Goal: Task Accomplishment & Management: Manage account settings

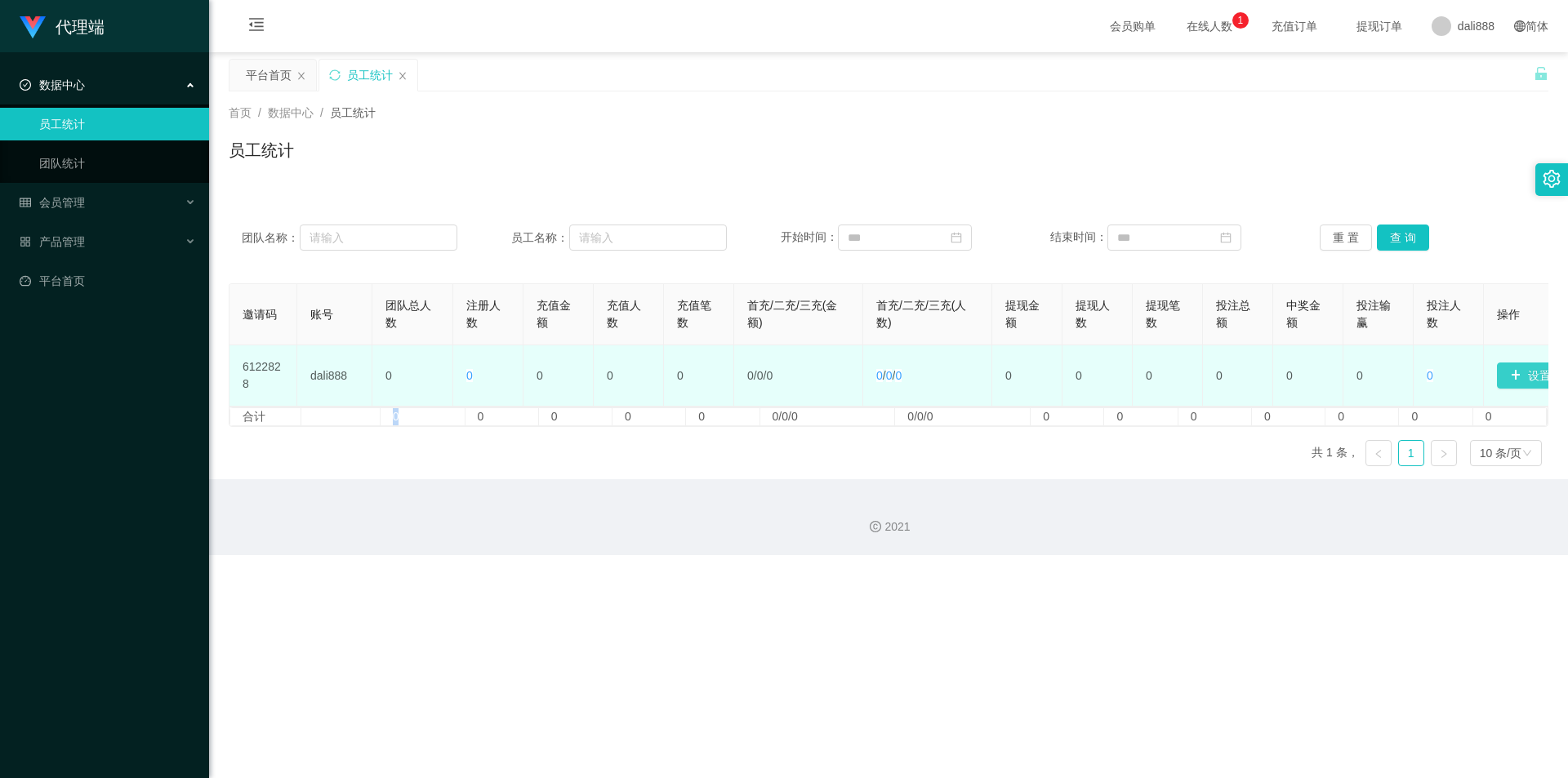
click at [1508, 380] on button "设置邀请码" at bounding box center [1548, 376] width 101 height 26
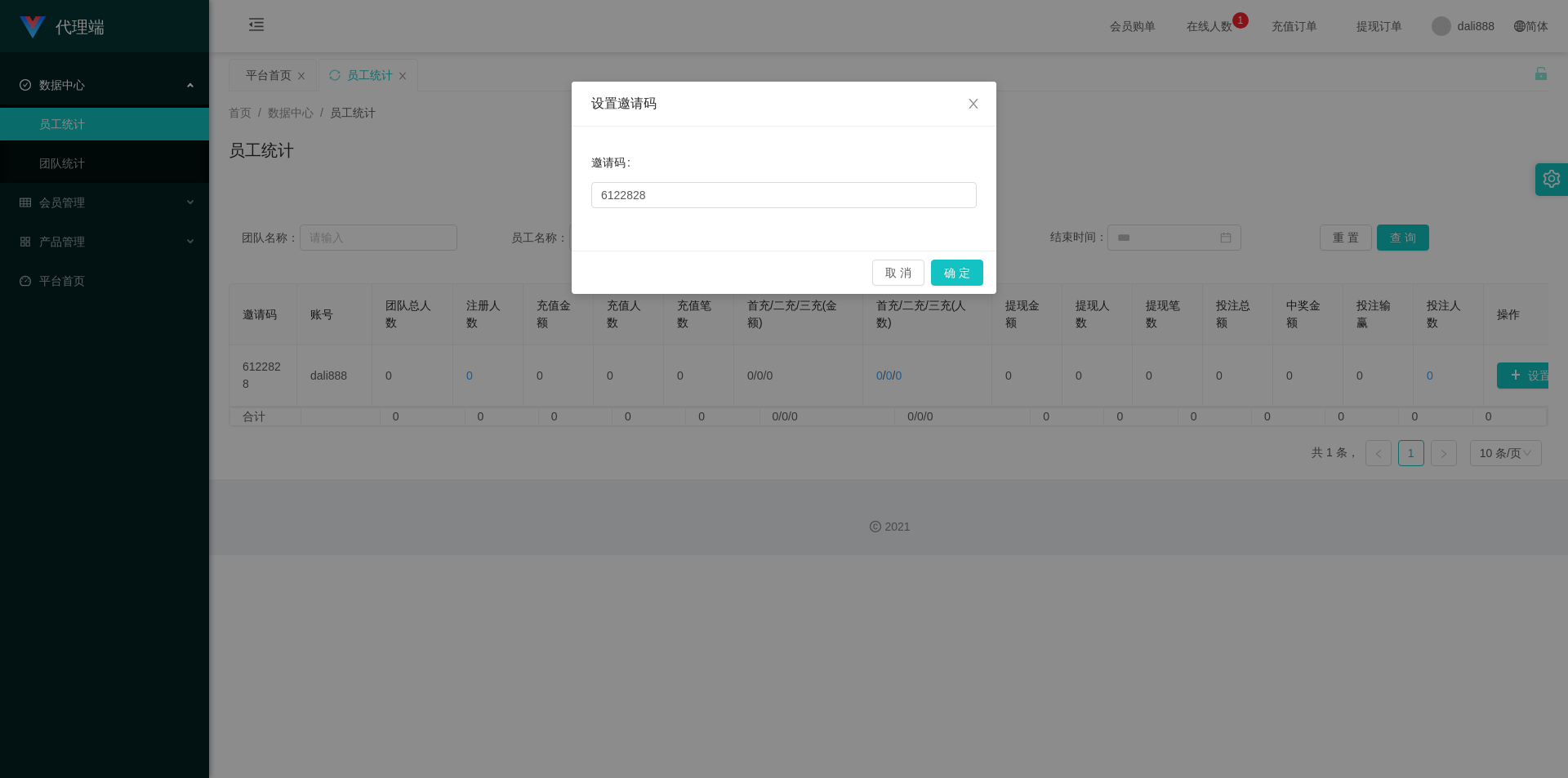
click at [883, 236] on div "邀请码 6122828" at bounding box center [784, 189] width 425 height 124
click at [849, 213] on div "邀请码 6122828" at bounding box center [784, 189] width 425 height 124
click at [848, 212] on div "邀请码 6122828" at bounding box center [784, 189] width 425 height 124
click at [797, 201] on input "6122828" at bounding box center [784, 195] width 386 height 26
click at [726, 201] on input "6122828" at bounding box center [784, 195] width 386 height 26
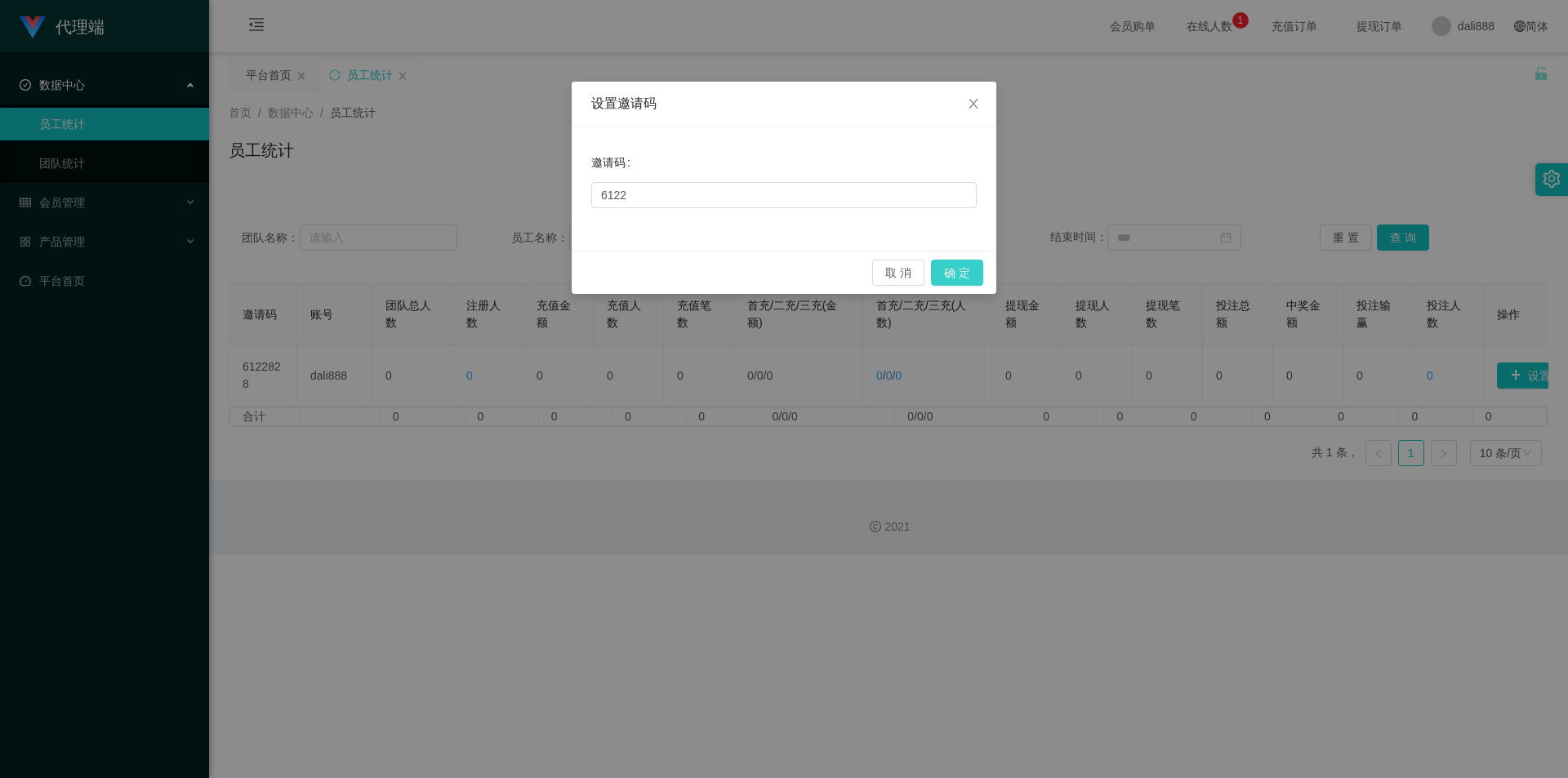
click at [959, 271] on button "确 定" at bounding box center [957, 273] width 52 height 26
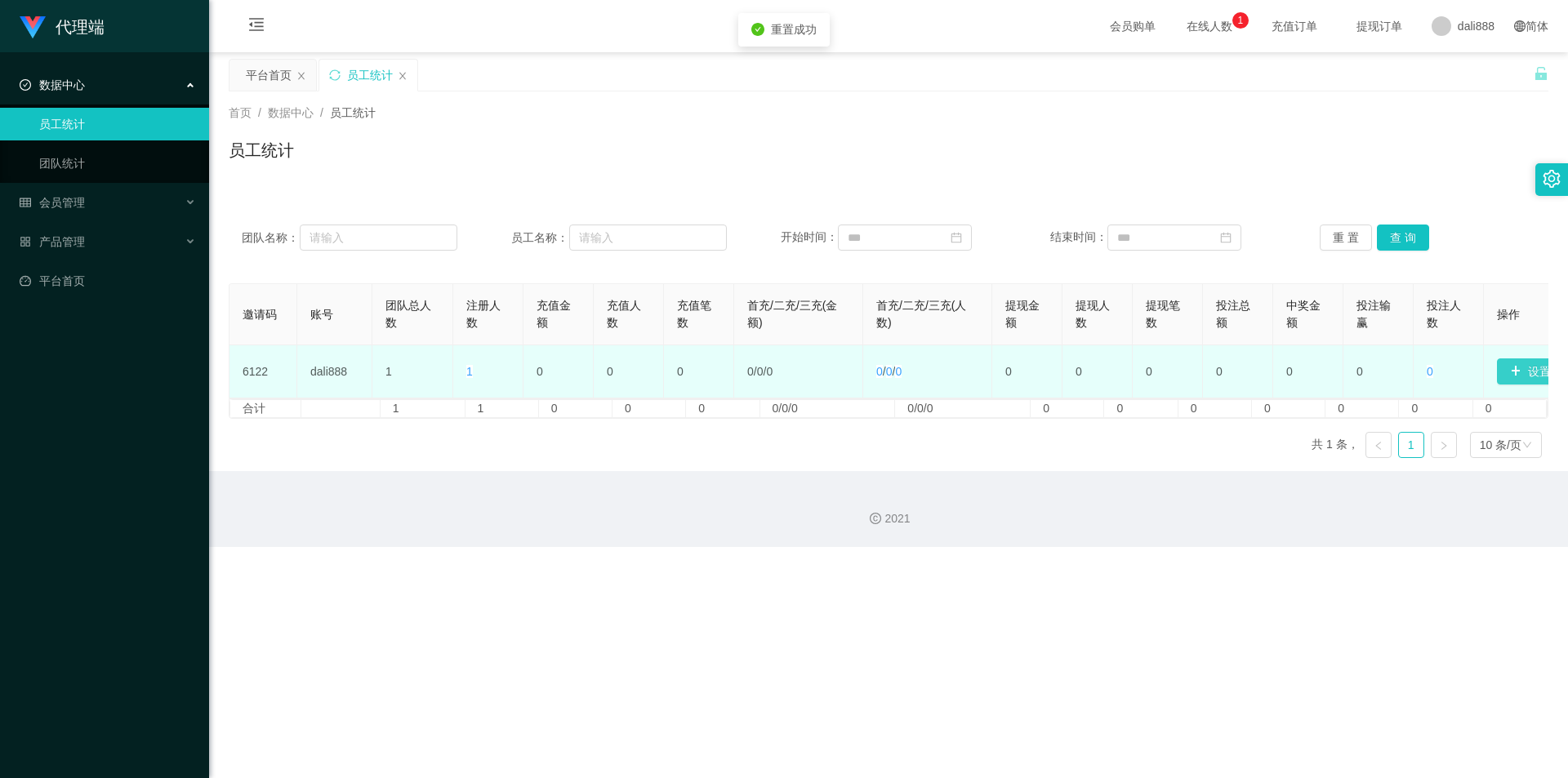
click at [1528, 371] on button "设置邀请码" at bounding box center [1548, 372] width 101 height 26
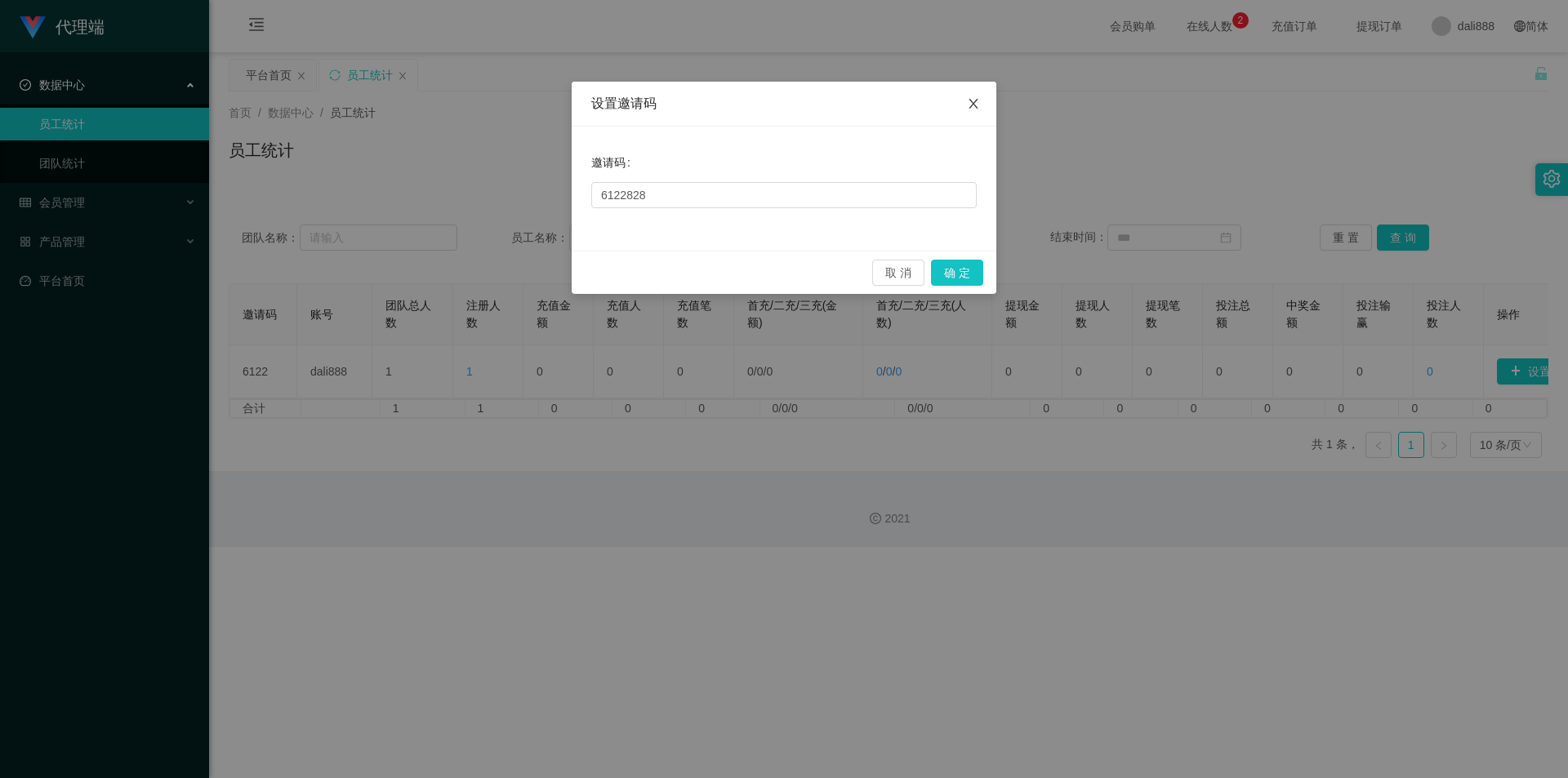
click at [974, 104] on icon "图标: close" at bounding box center [973, 104] width 9 height 10
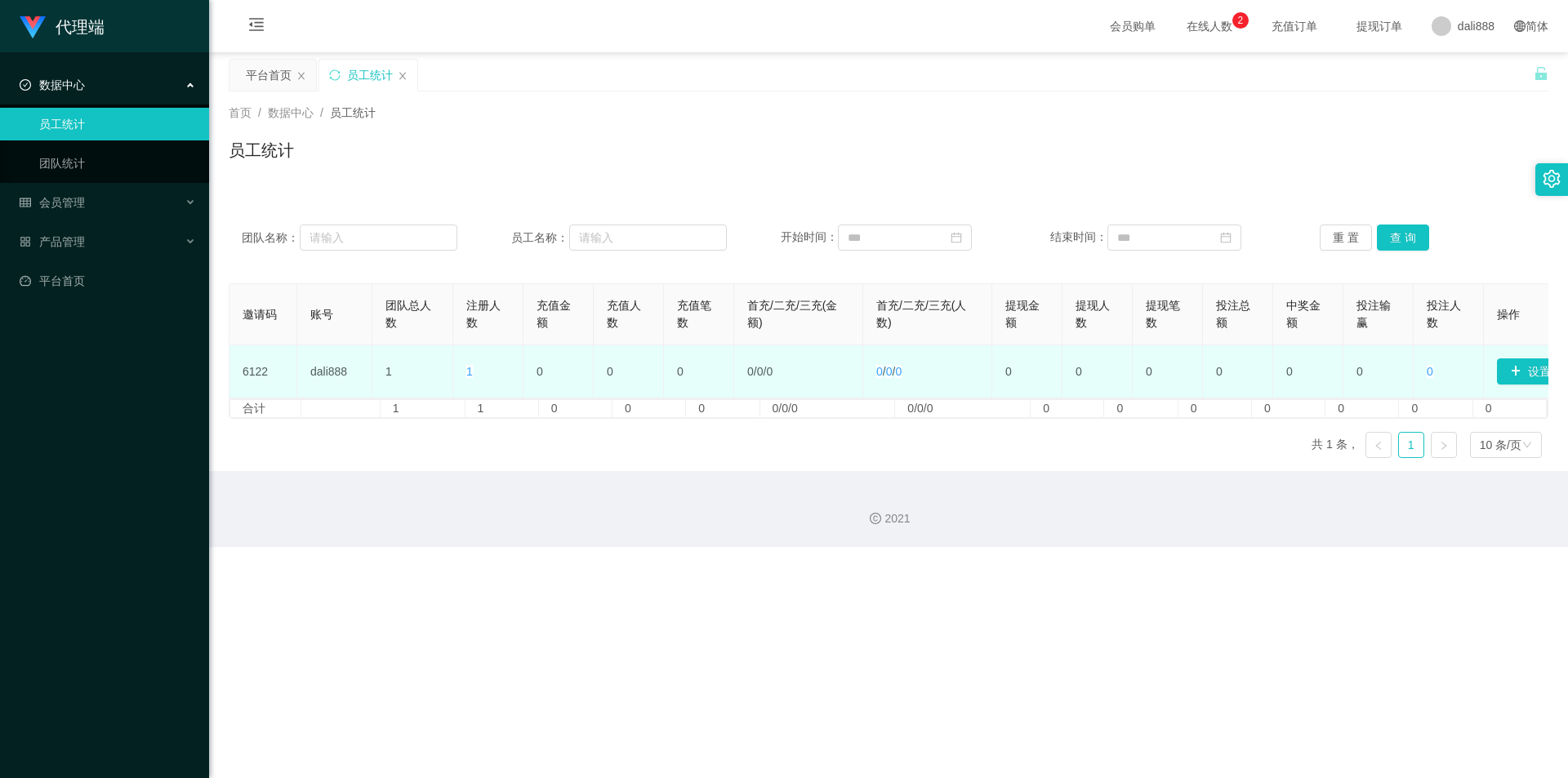
click at [277, 373] on td "6122" at bounding box center [263, 372] width 68 height 53
click at [262, 373] on td "6122" at bounding box center [263, 372] width 68 height 53
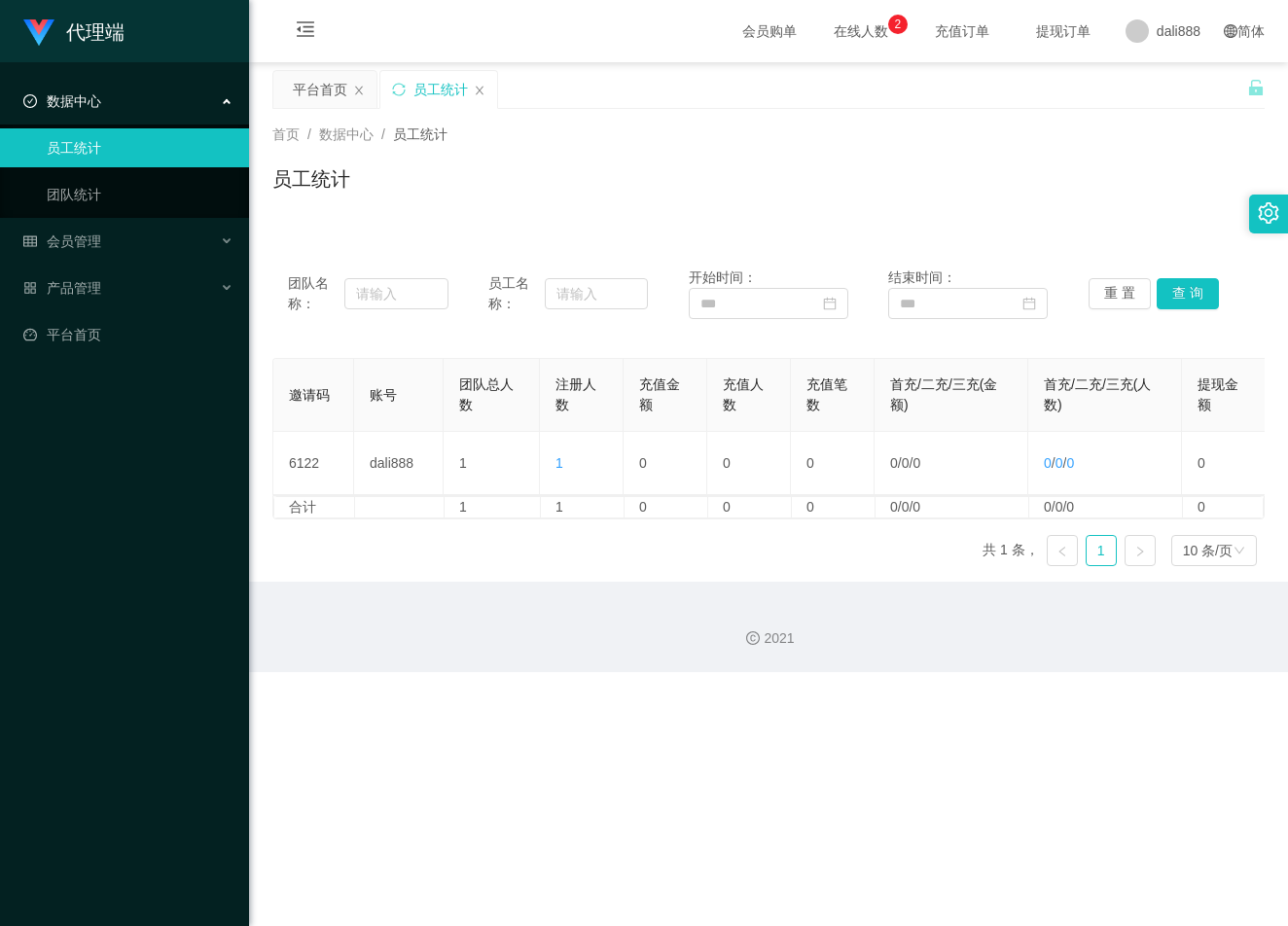
click at [885, 740] on div "代理端 数据中心 员工统计 团队统计 会员管理 产品管理 平台首页 保存配置 重置配置 整体风格设置 主题色 导航设置 内容区域宽度 定宽 固定Header …" at bounding box center [644, 463] width 1288 height 926
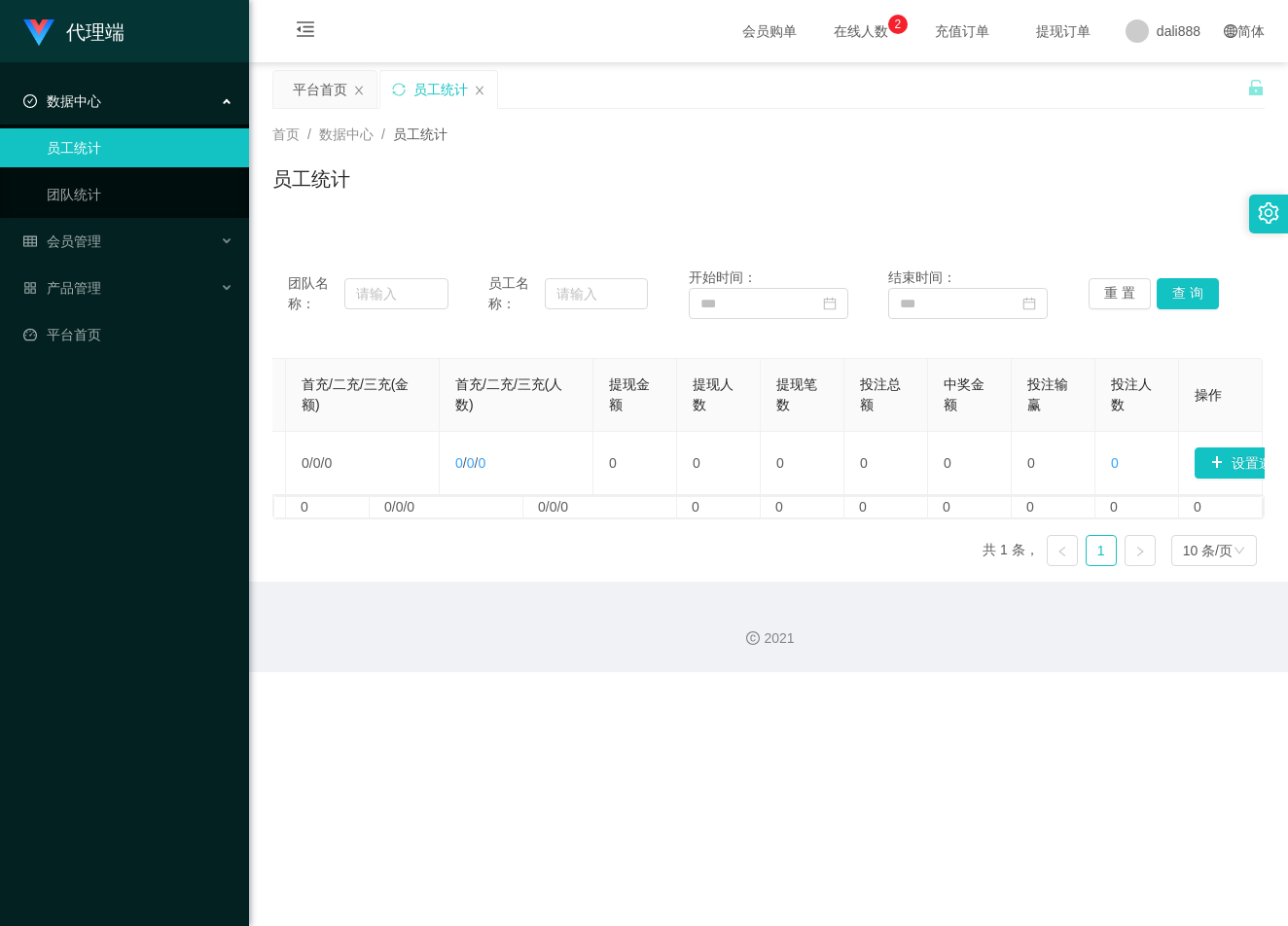
scroll to position [0, 648]
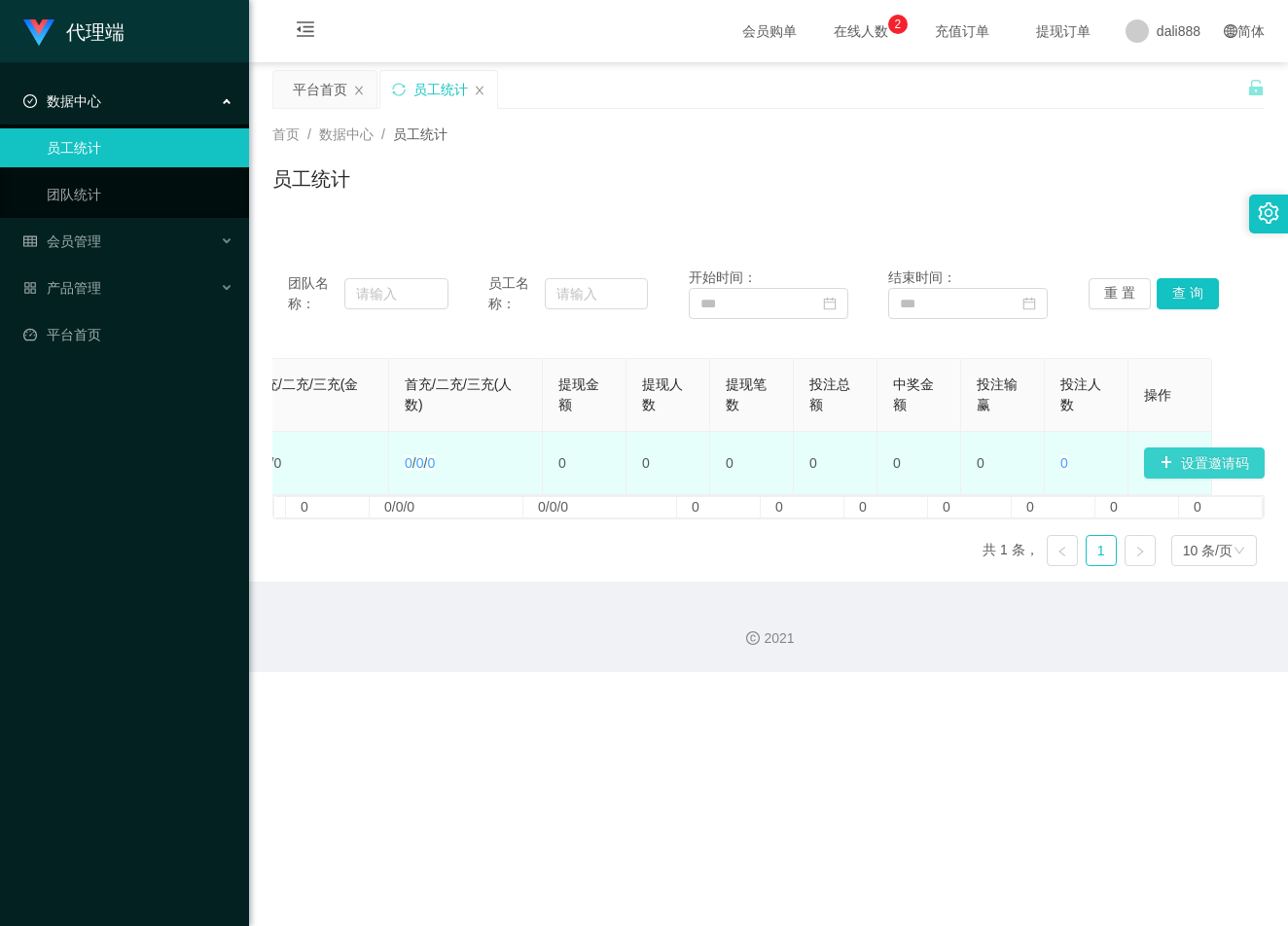
click at [1211, 464] on button "设置邀请码" at bounding box center [1204, 463] width 121 height 31
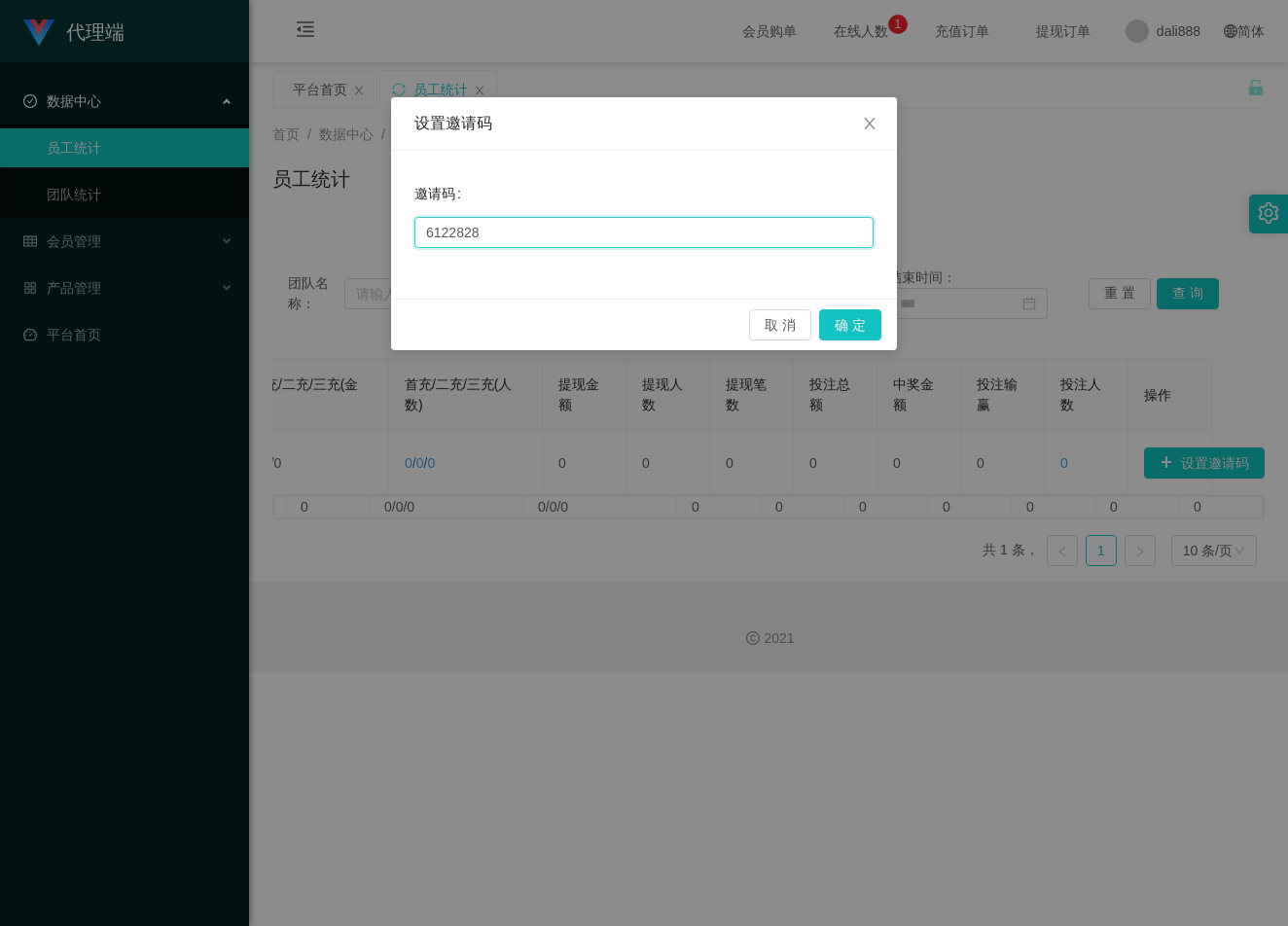
click at [535, 232] on input "6122828" at bounding box center [644, 233] width 460 height 31
click at [842, 322] on button "确 定" at bounding box center [850, 325] width 62 height 31
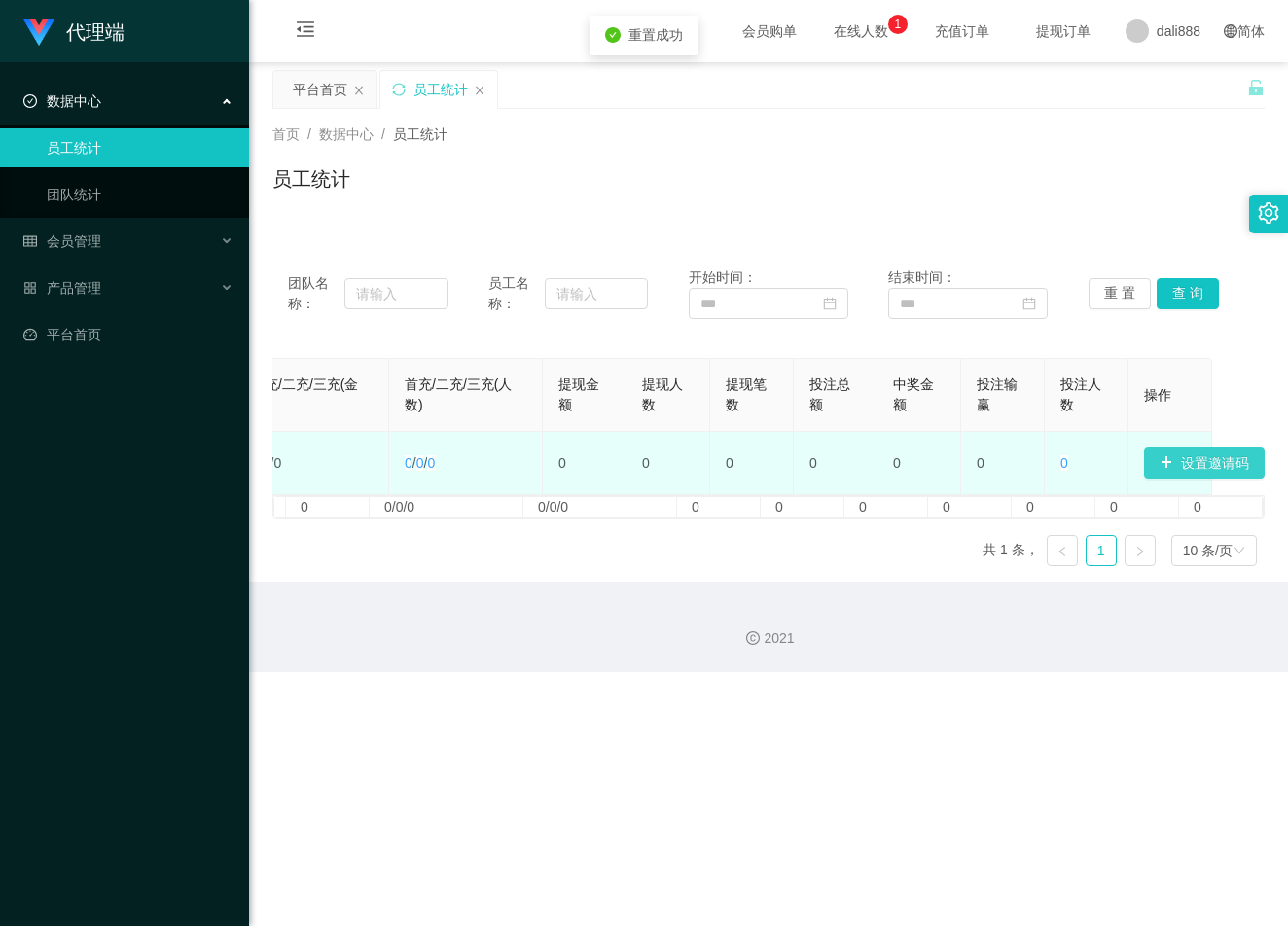
click at [1209, 460] on button "设置邀请码" at bounding box center [1204, 463] width 121 height 31
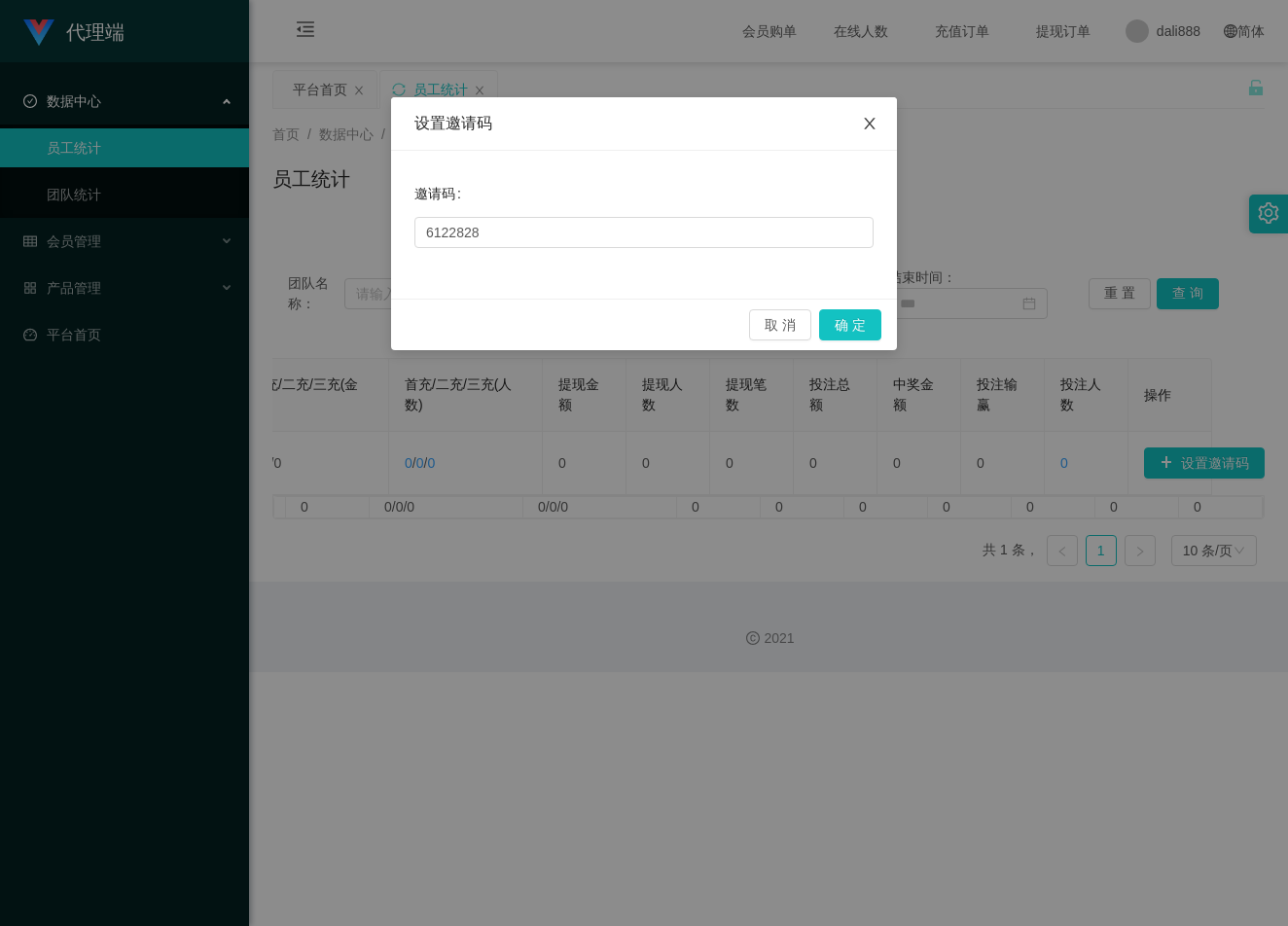
click at [876, 119] on icon "图标: close" at bounding box center [869, 124] width 16 height 16
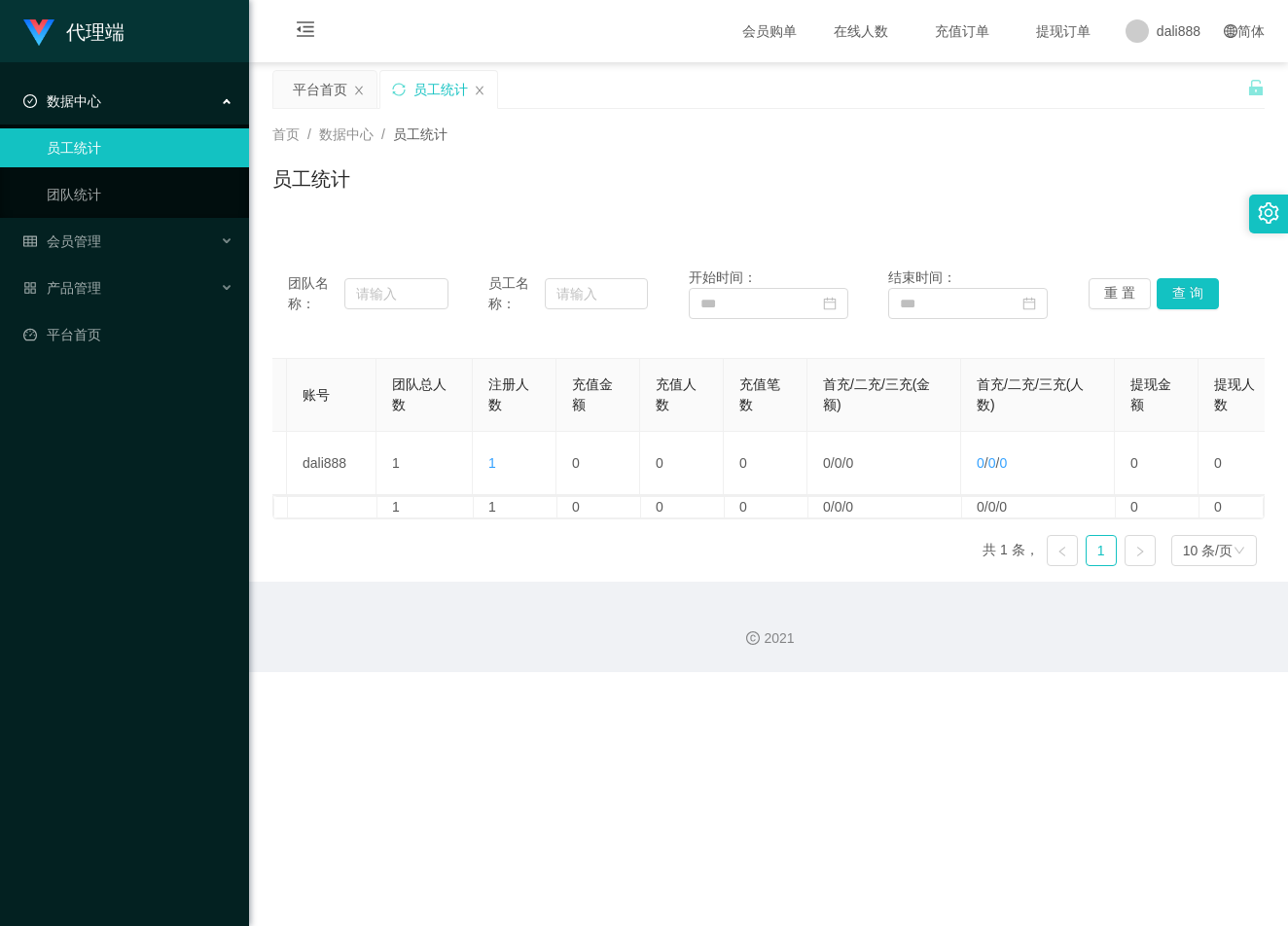
scroll to position [0, 0]
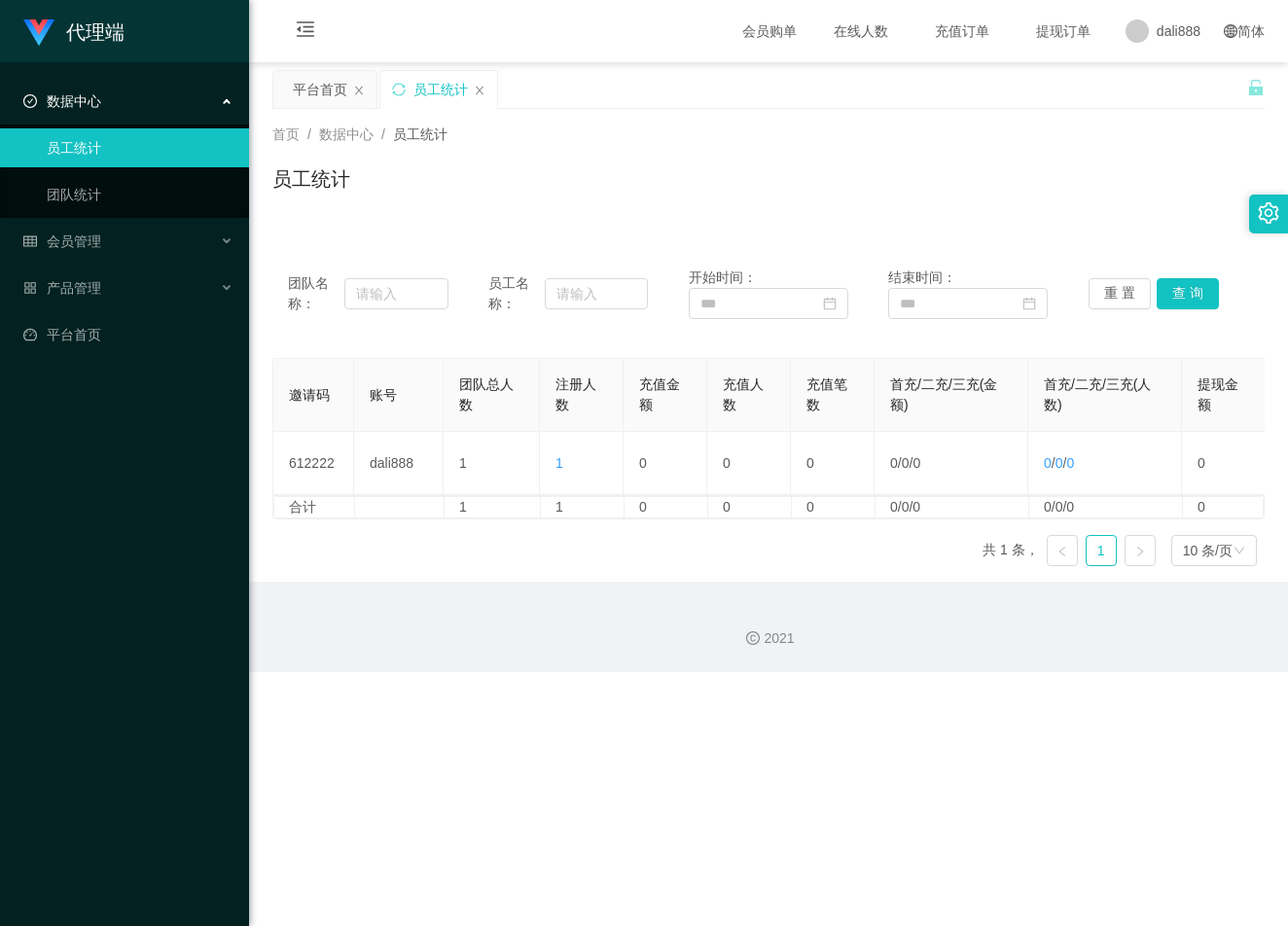
click at [433, 511] on div "合计 1 1 0 0 0 0/0/0 0/0/0 0 0 0 0 0 0 0" at bounding box center [768, 507] width 990 height 22
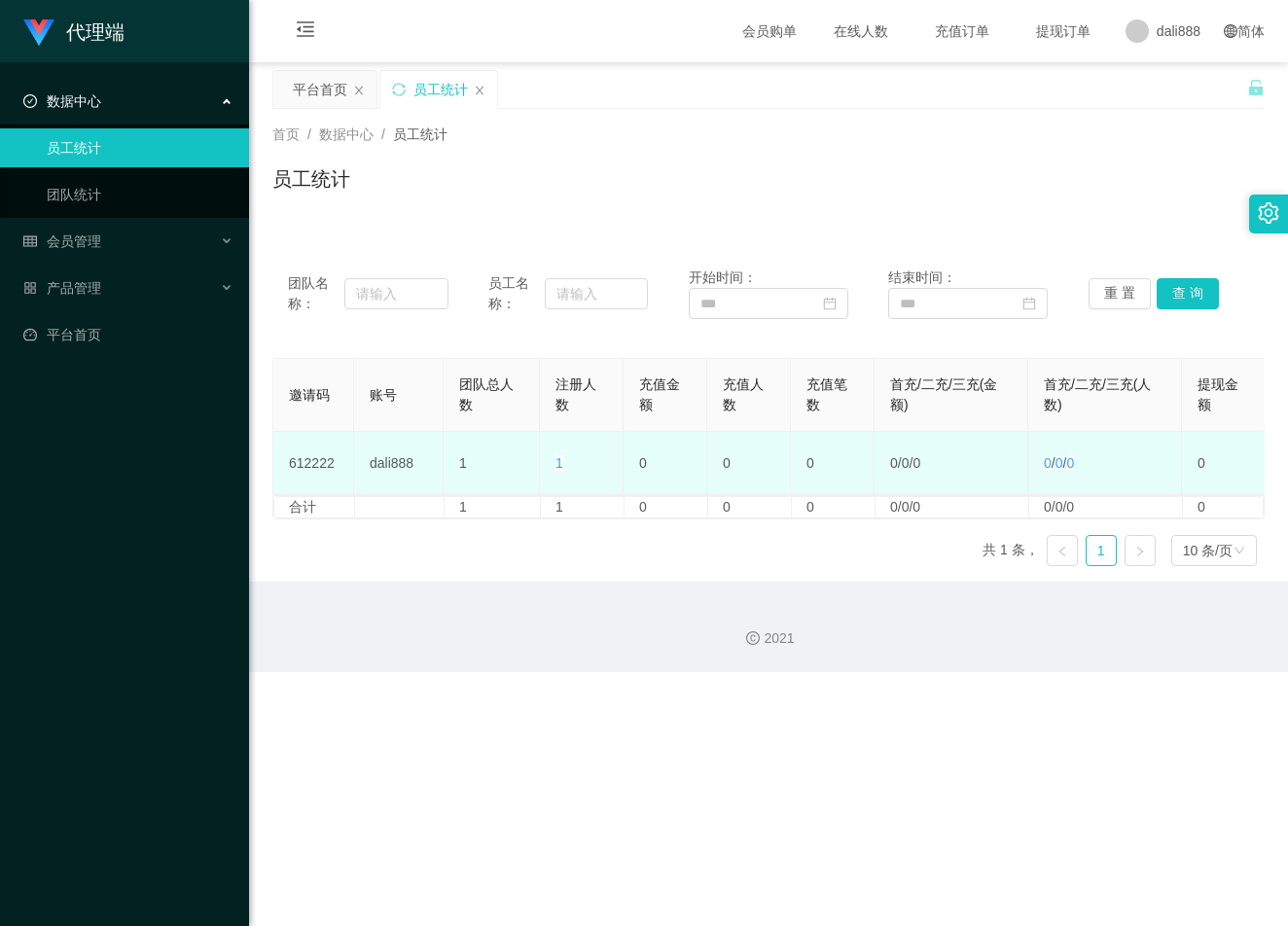
click at [330, 444] on td "612222" at bounding box center [313, 463] width 81 height 63
click at [334, 456] on td "612222" at bounding box center [313, 463] width 81 height 63
click at [331, 462] on td "612222" at bounding box center [313, 463] width 81 height 63
click at [331, 463] on td "612222" at bounding box center [313, 463] width 81 height 63
click at [329, 463] on td "612222" at bounding box center [313, 463] width 81 height 63
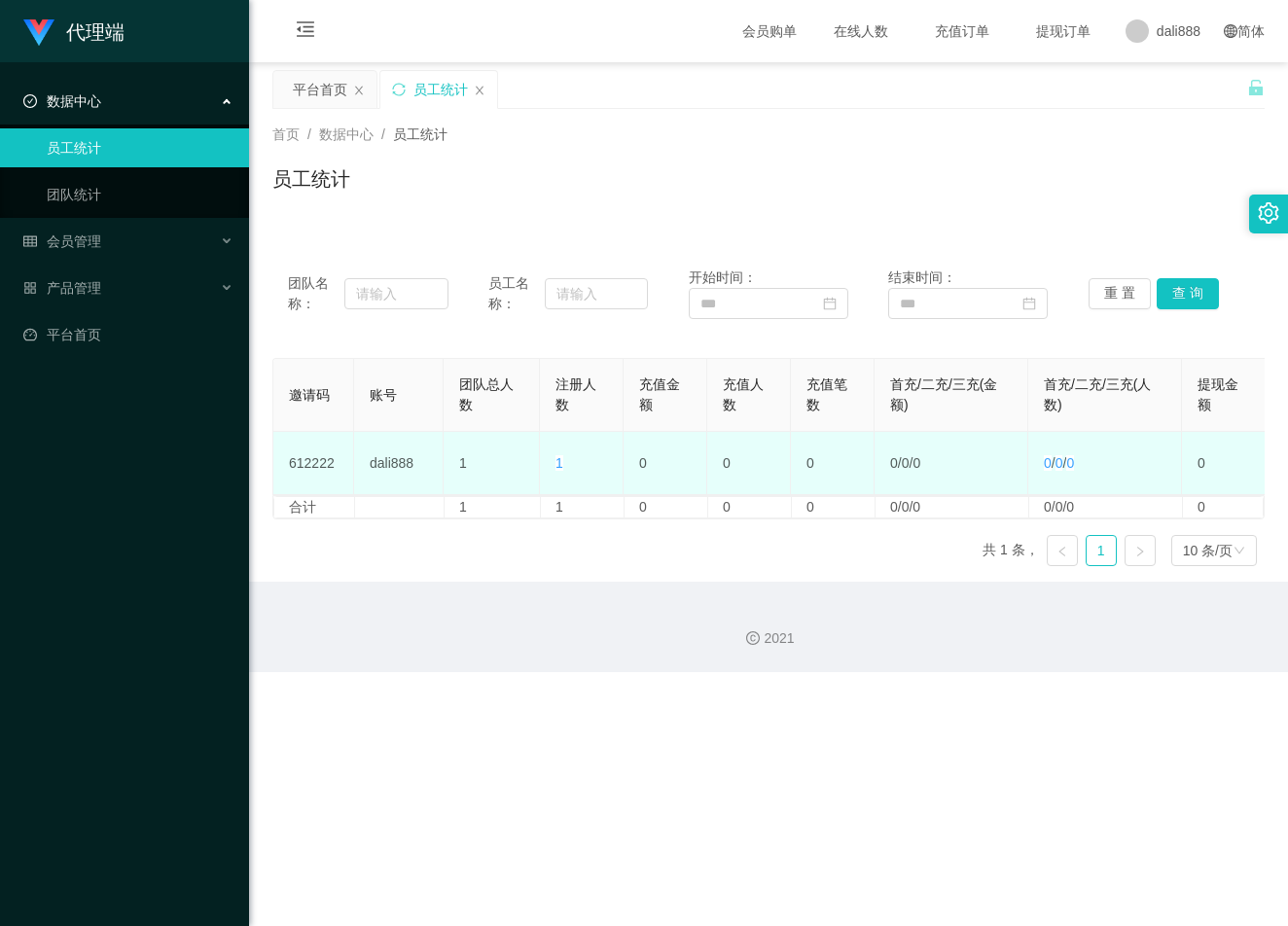
click at [553, 465] on td "1" at bounding box center [582, 463] width 84 height 63
click at [564, 465] on td "1" at bounding box center [582, 463] width 84 height 63
click at [561, 465] on span "1" at bounding box center [560, 463] width 8 height 16
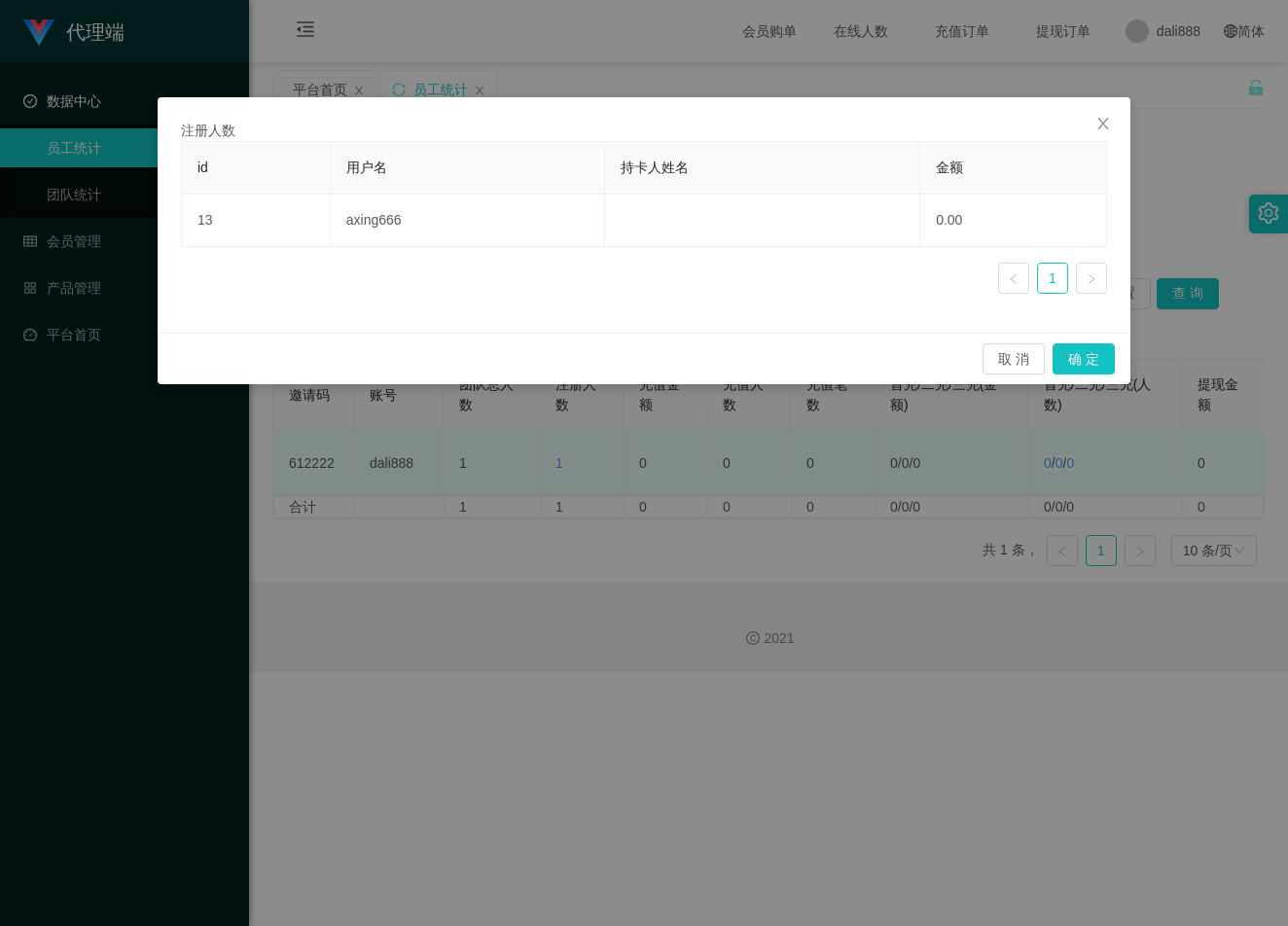
click at [561, 465] on div "注册人数 id 用户名 持卡人姓名 金额 13 axing666 0.00 1 取 消 确 定" at bounding box center [644, 463] width 1288 height 926
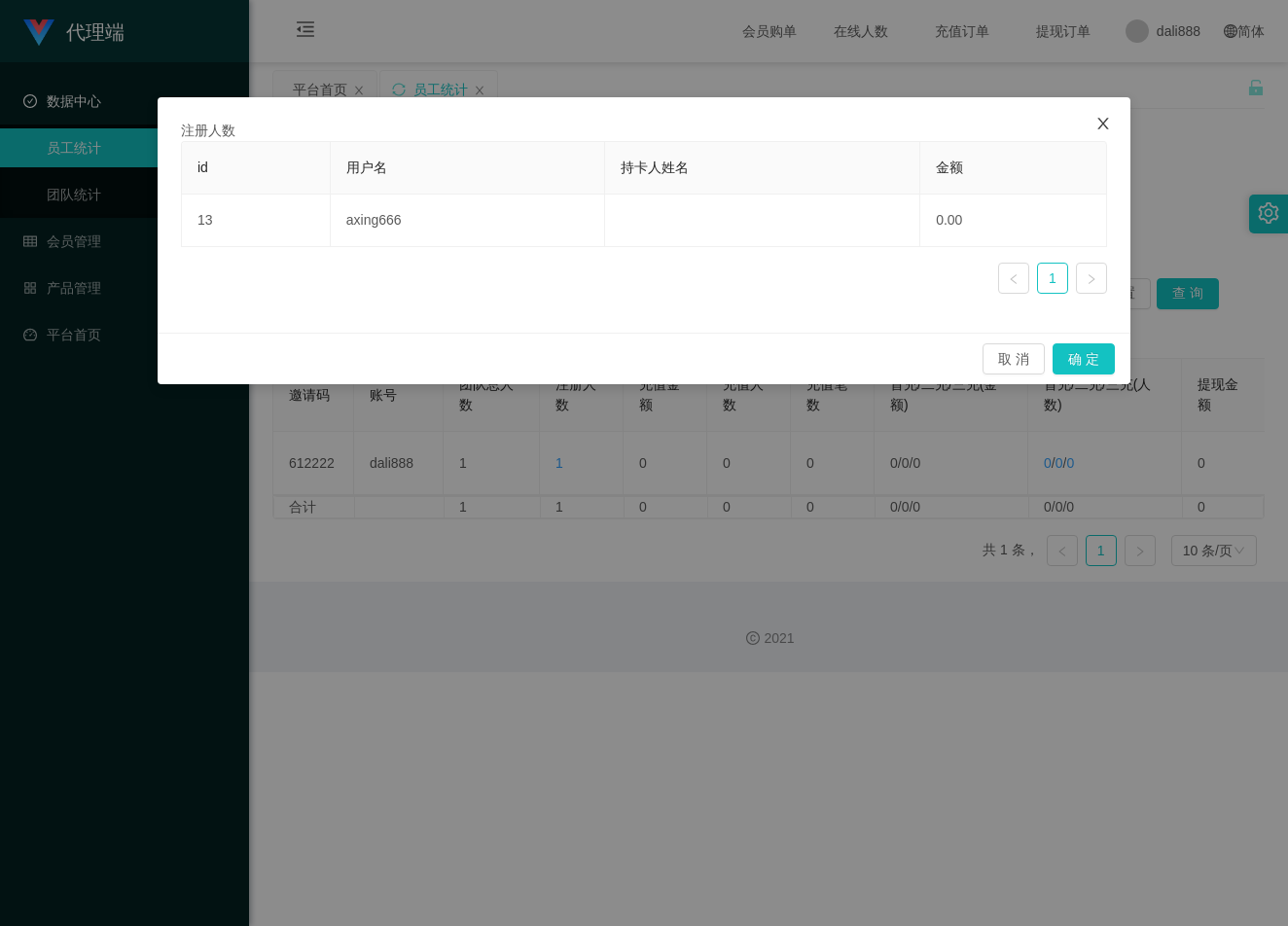
click at [1097, 119] on icon "图标: close" at bounding box center [1103, 124] width 16 height 16
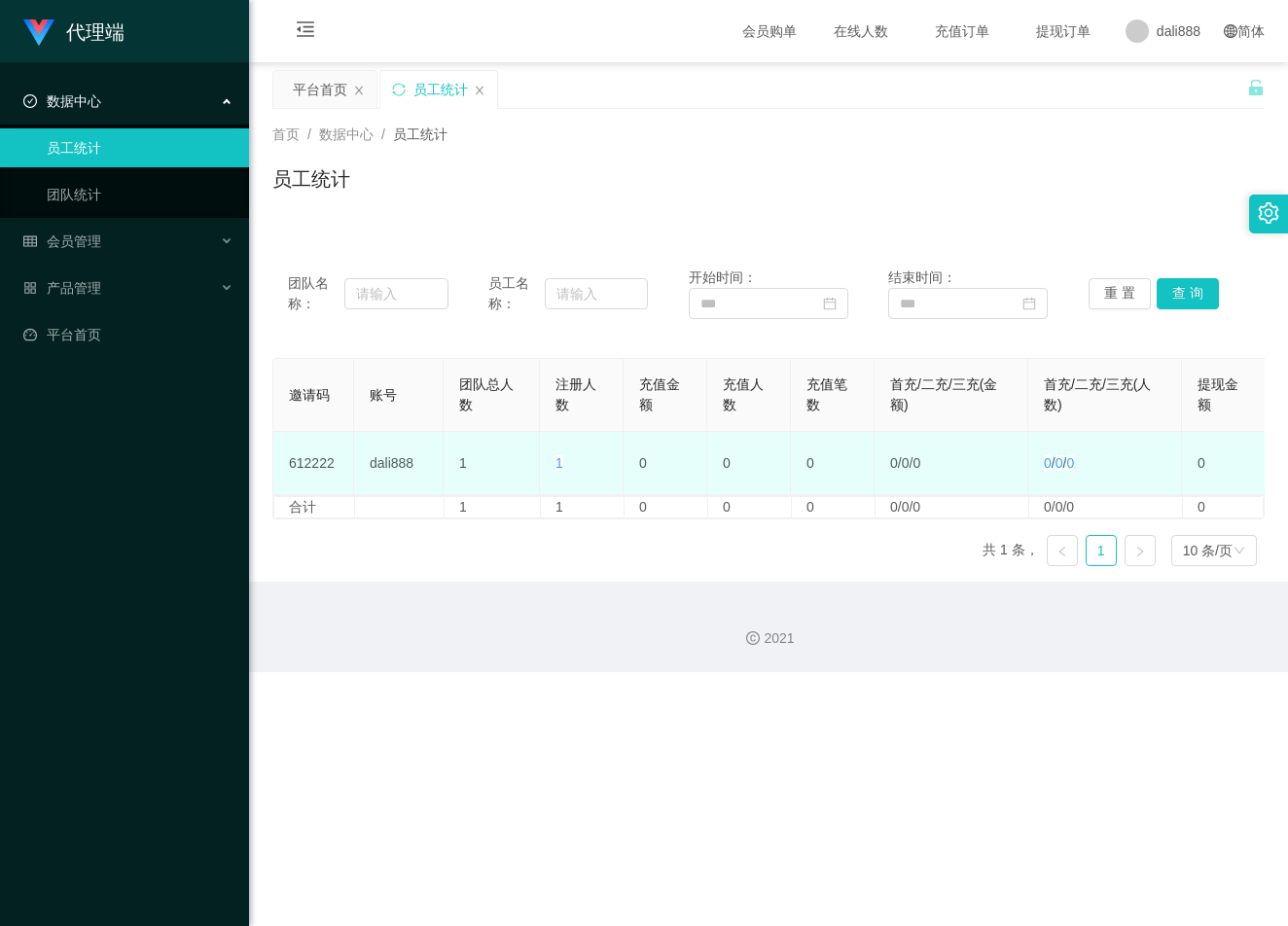
click at [318, 466] on td "612222" at bounding box center [313, 463] width 81 height 63
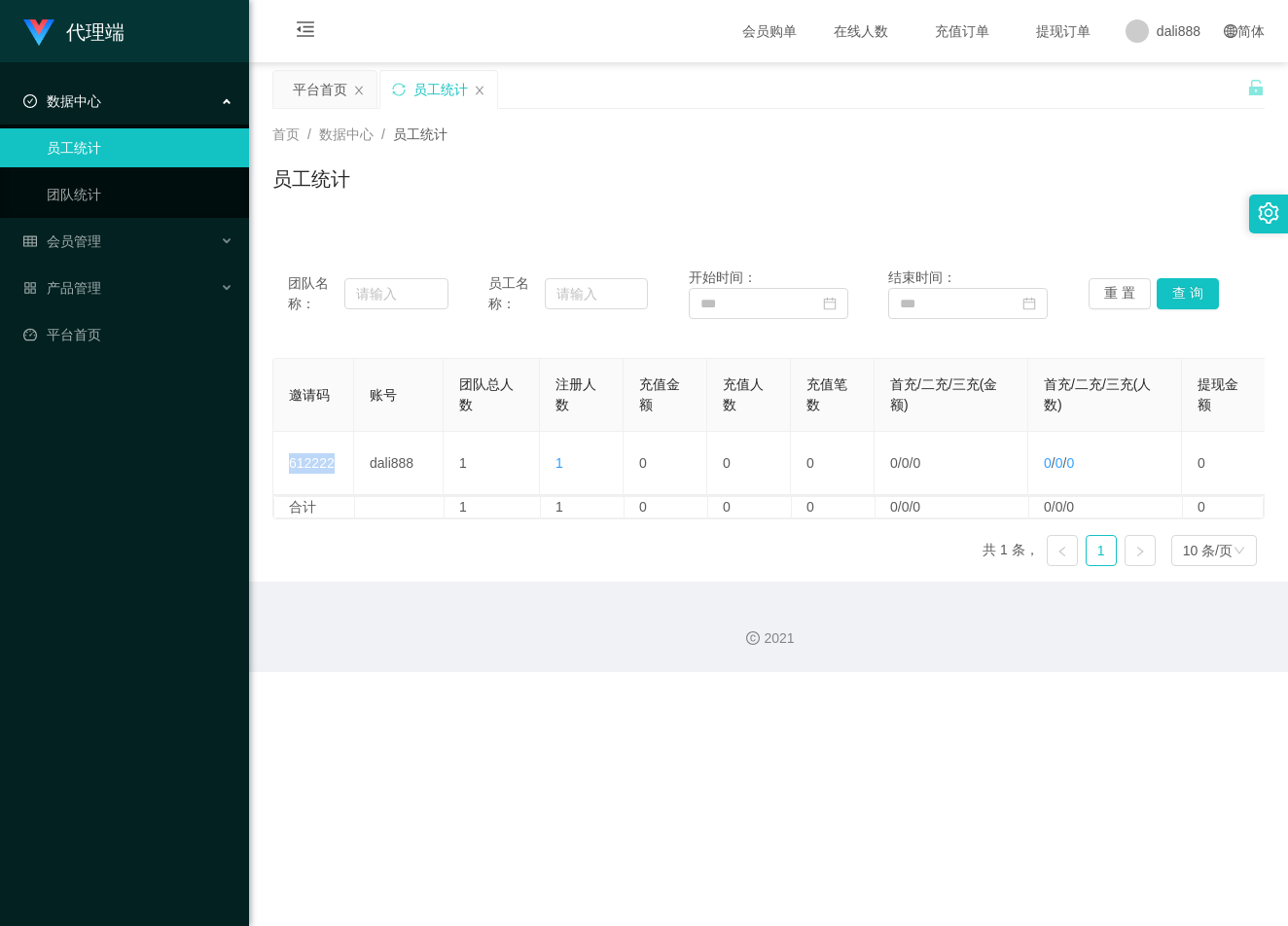
copy td "612222"
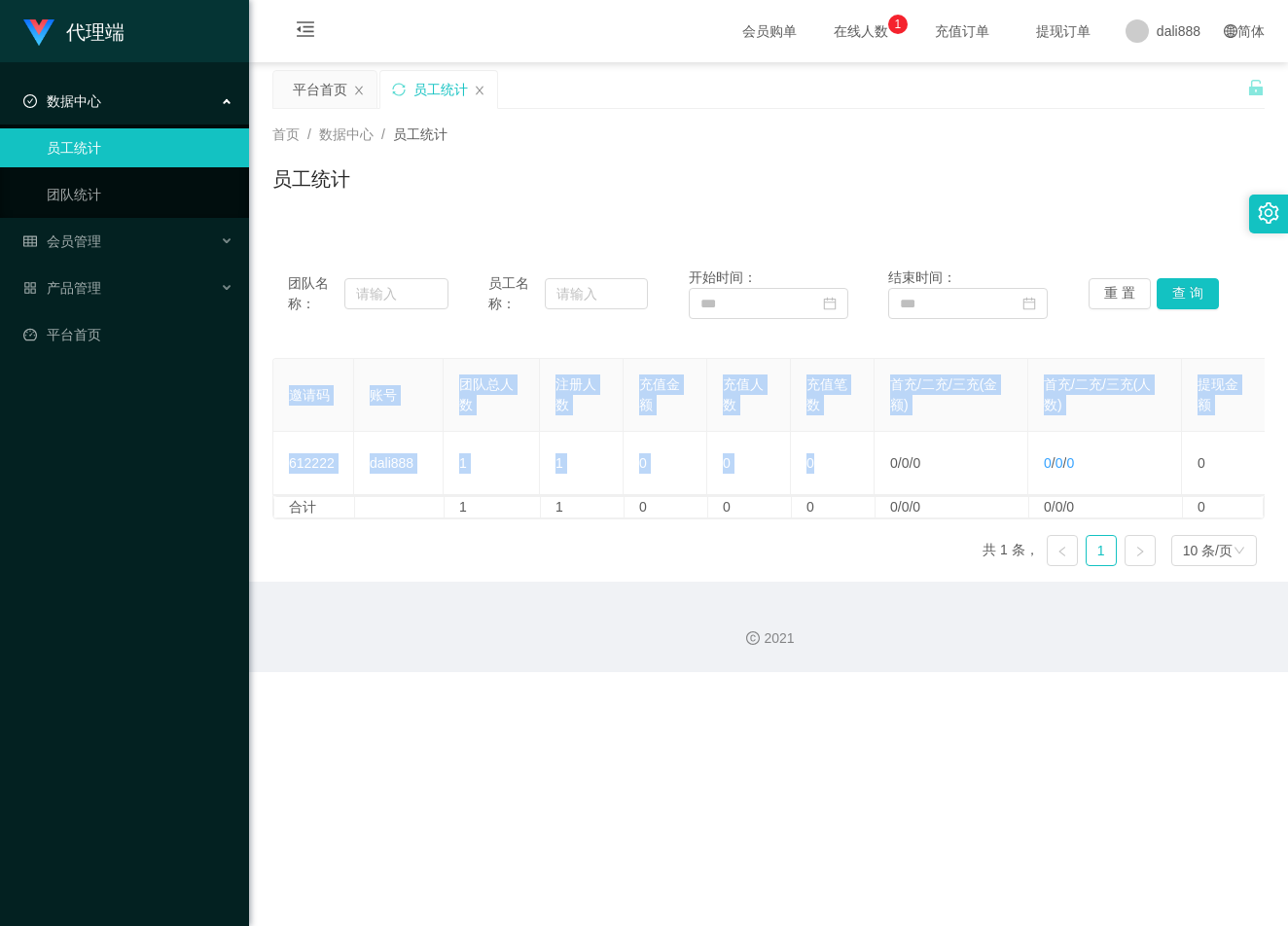
drag, startPoint x: 811, startPoint y: 495, endPoint x: 1088, endPoint y: 499, distance: 277.0
click at [1088, 496] on div "邀请码 账号 团队总人数 注册人数 充值金额 充值人数 充值笔数 首充/二充/三充(金额) 首充/二充/三充(人数) 提现金额 提现人数 提现笔数 投注总额 …" at bounding box center [768, 426] width 992 height 137
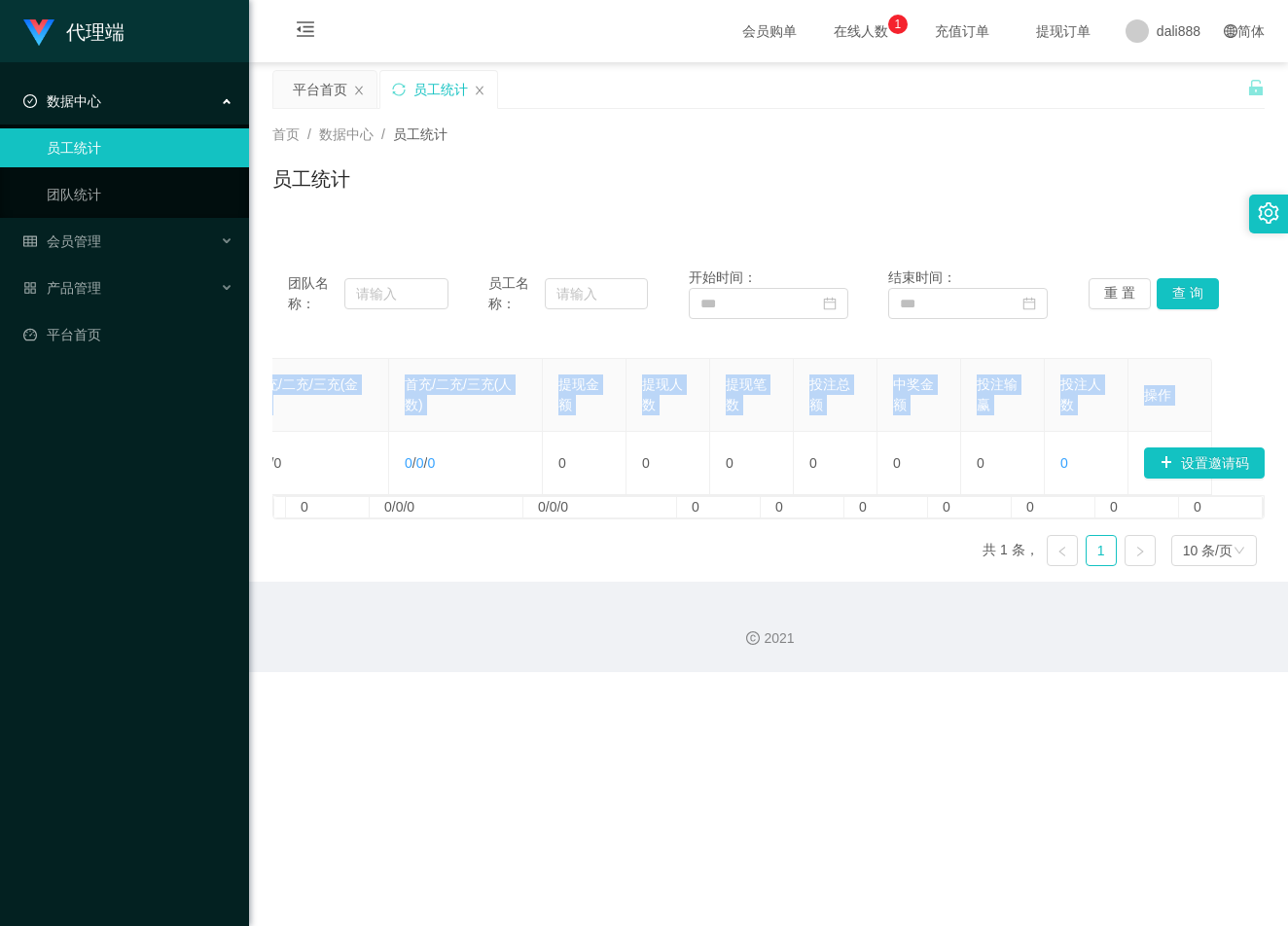
scroll to position [0, 648]
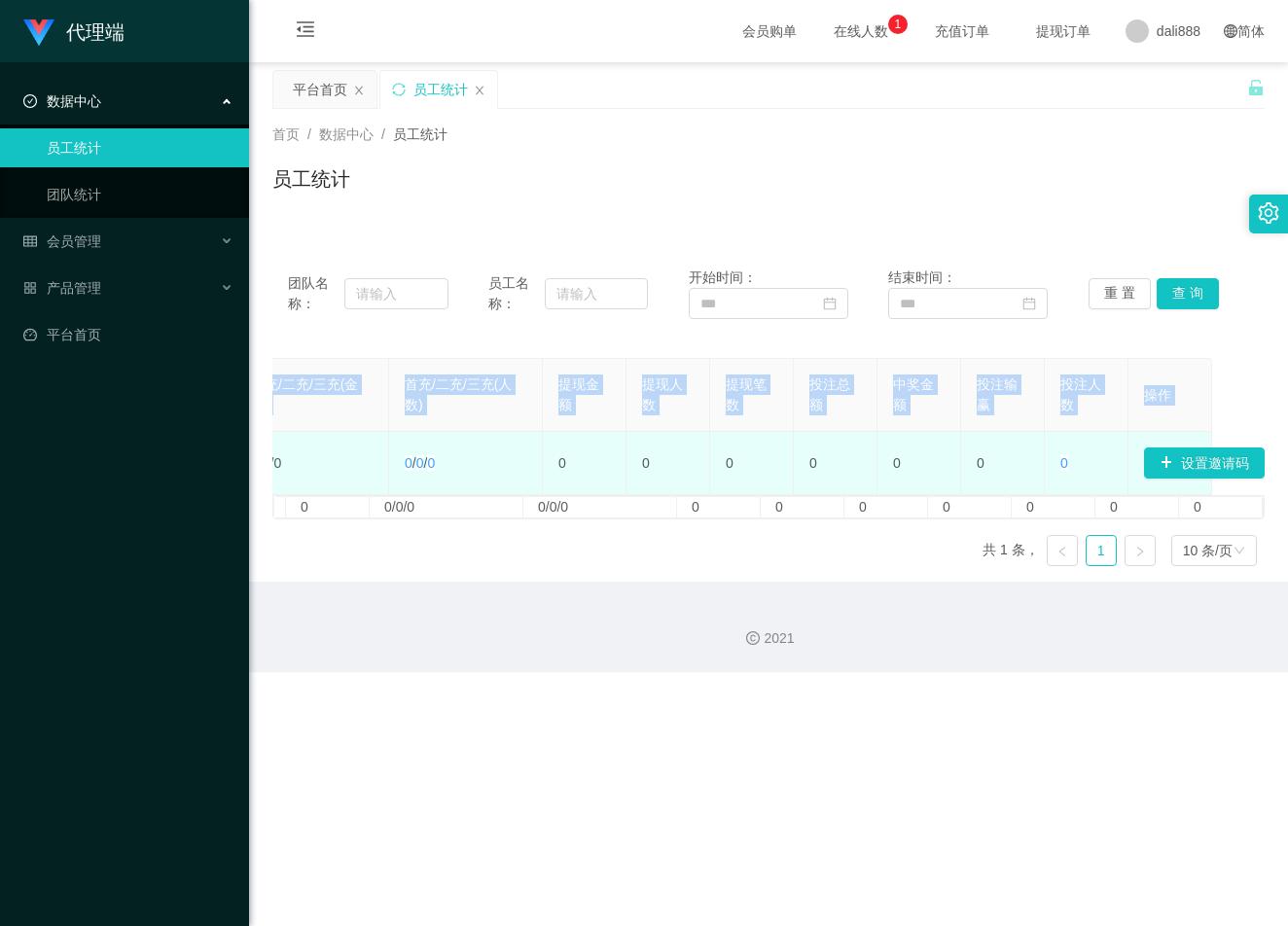
click at [768, 463] on td "0" at bounding box center [752, 463] width 84 height 63
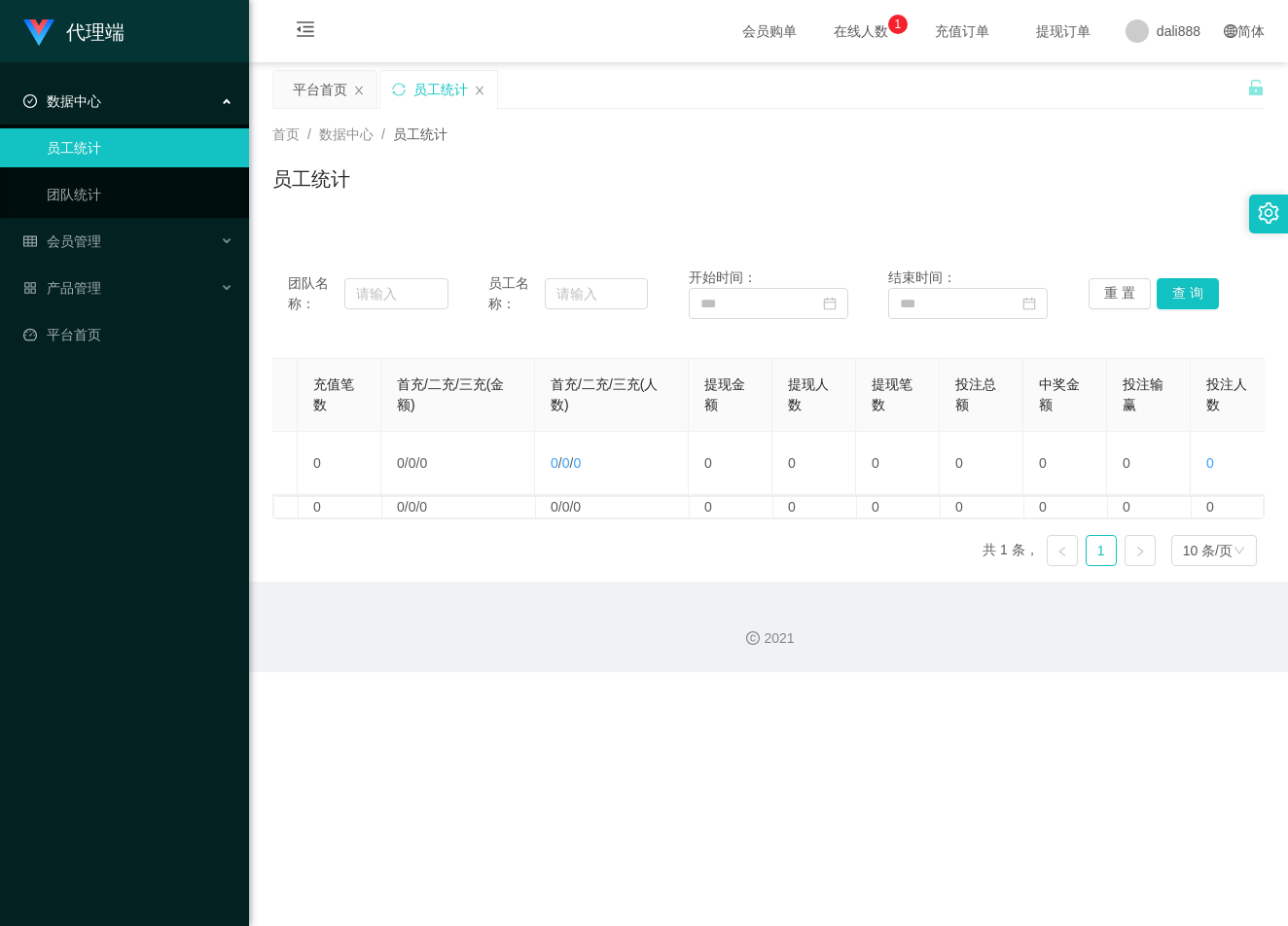
scroll to position [0, 516]
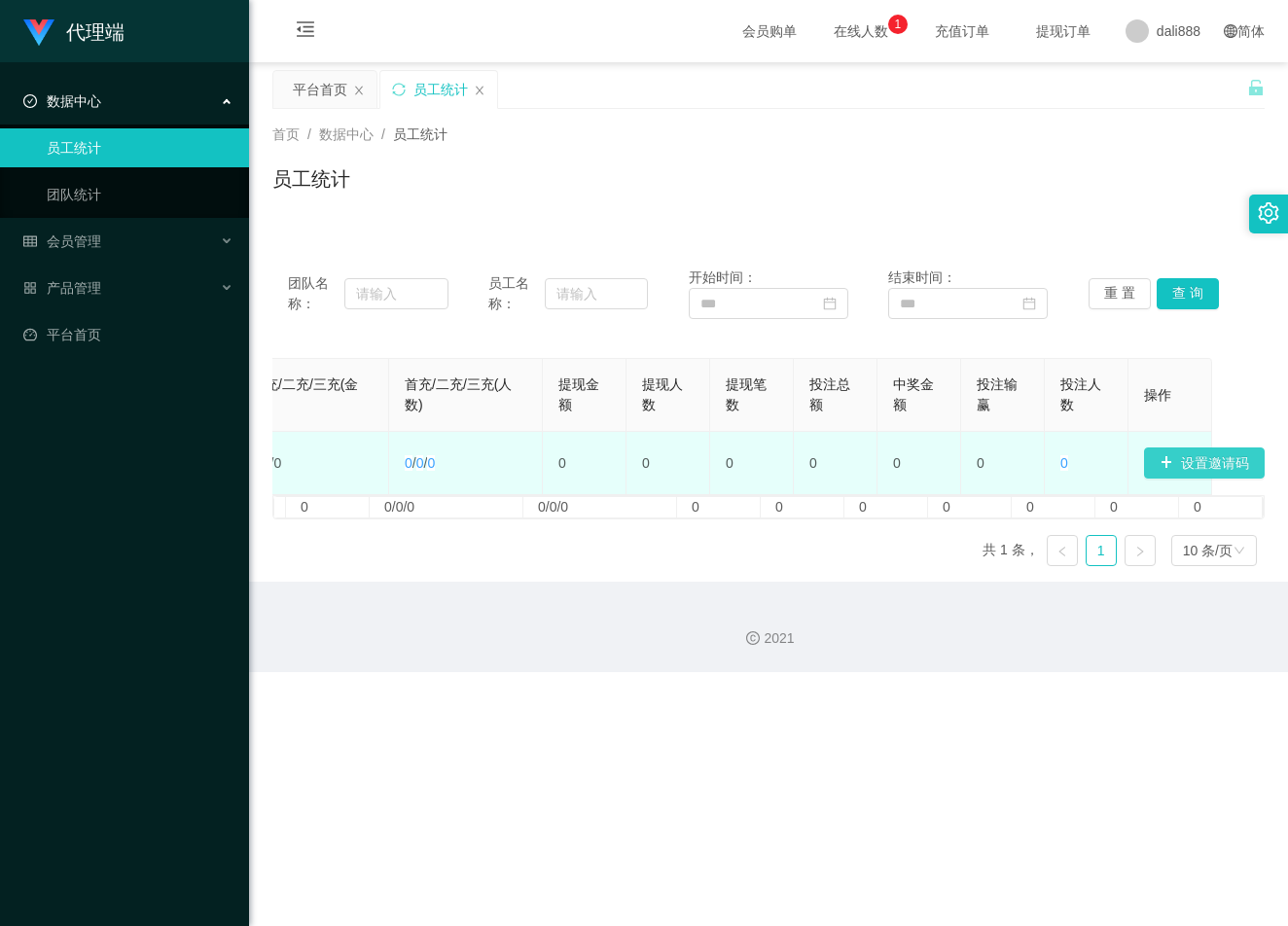
click at [1157, 469] on button "设置邀请码" at bounding box center [1204, 463] width 121 height 31
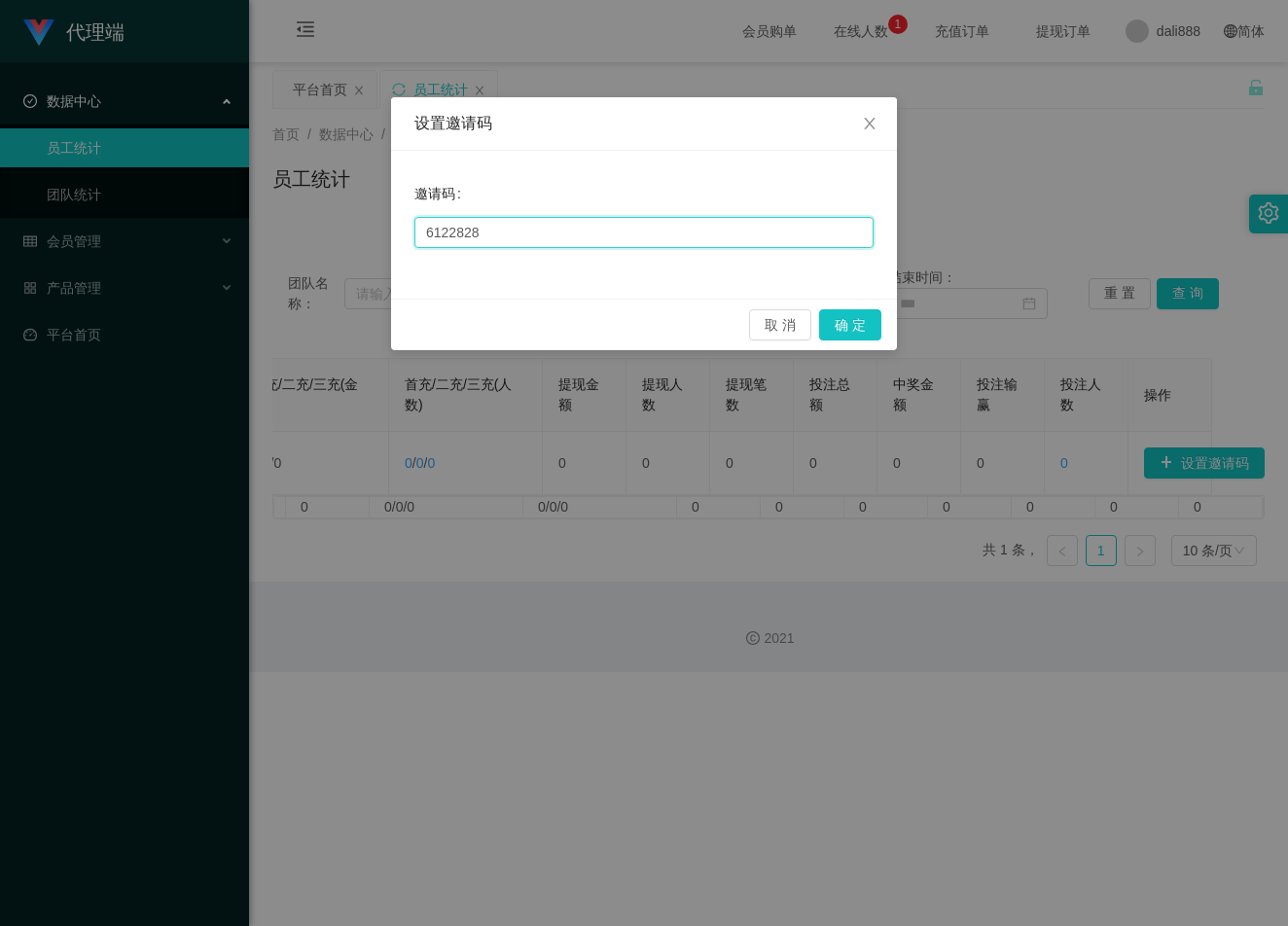
drag, startPoint x: 370, startPoint y: 238, endPoint x: 325, endPoint y: 241, distance: 45.1
click at [325, 241] on div "设置邀请码 邀请码 6122828 取 消 确 定" at bounding box center [644, 463] width 1288 height 926
click at [859, 330] on button "确 定" at bounding box center [850, 325] width 62 height 31
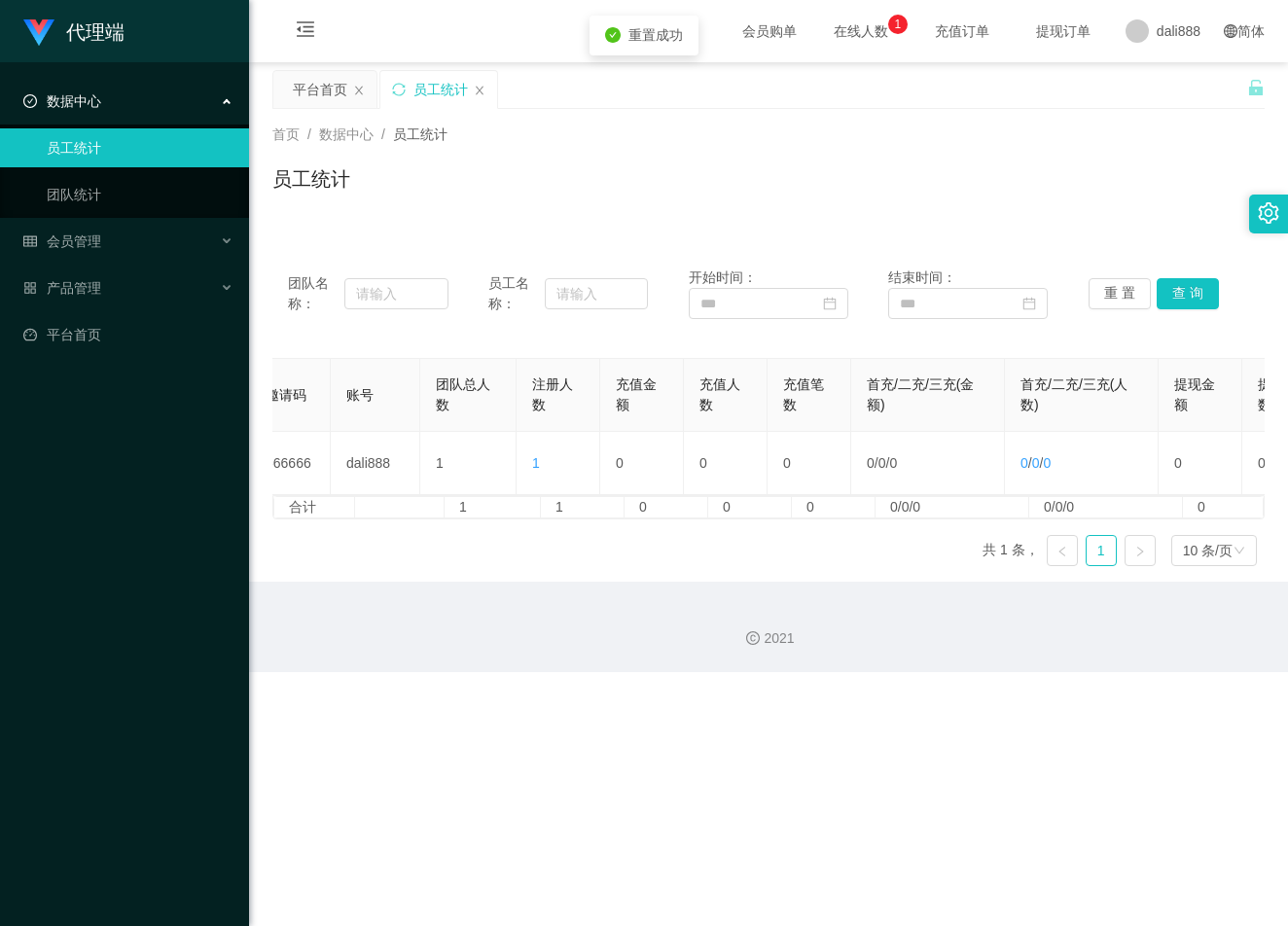
scroll to position [0, 0]
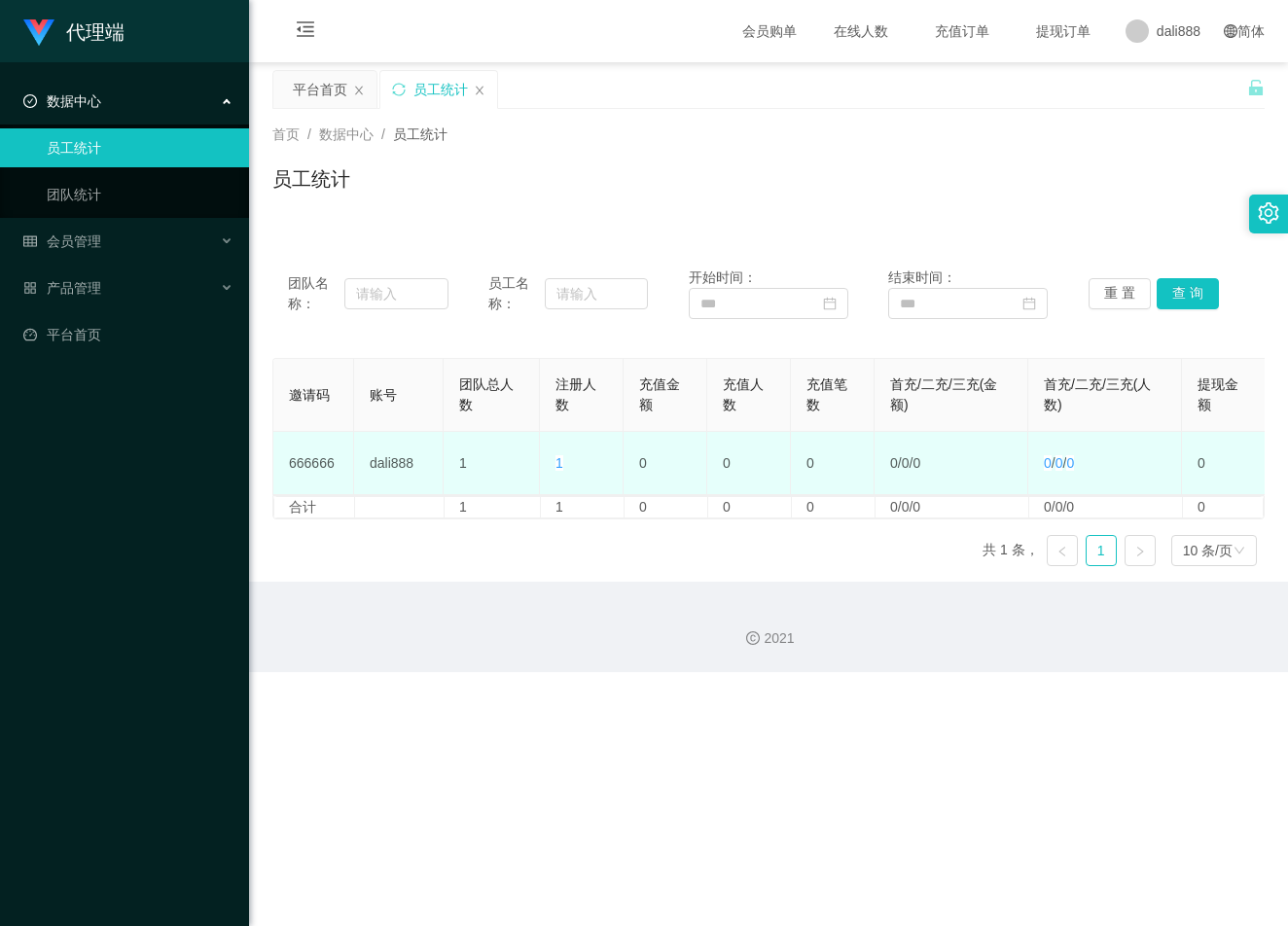
click at [321, 464] on td "666666" at bounding box center [313, 463] width 81 height 63
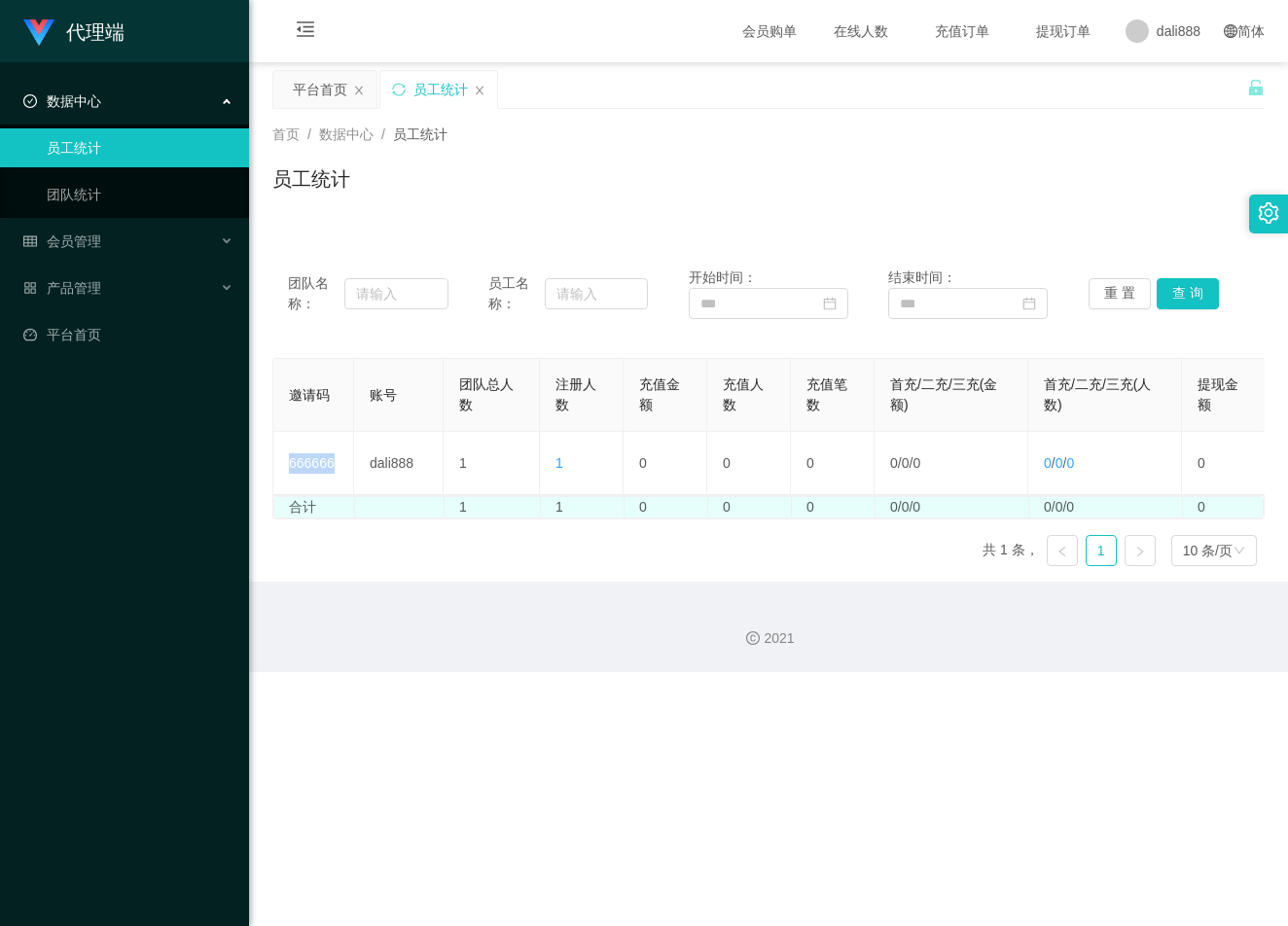
copy td "666666"
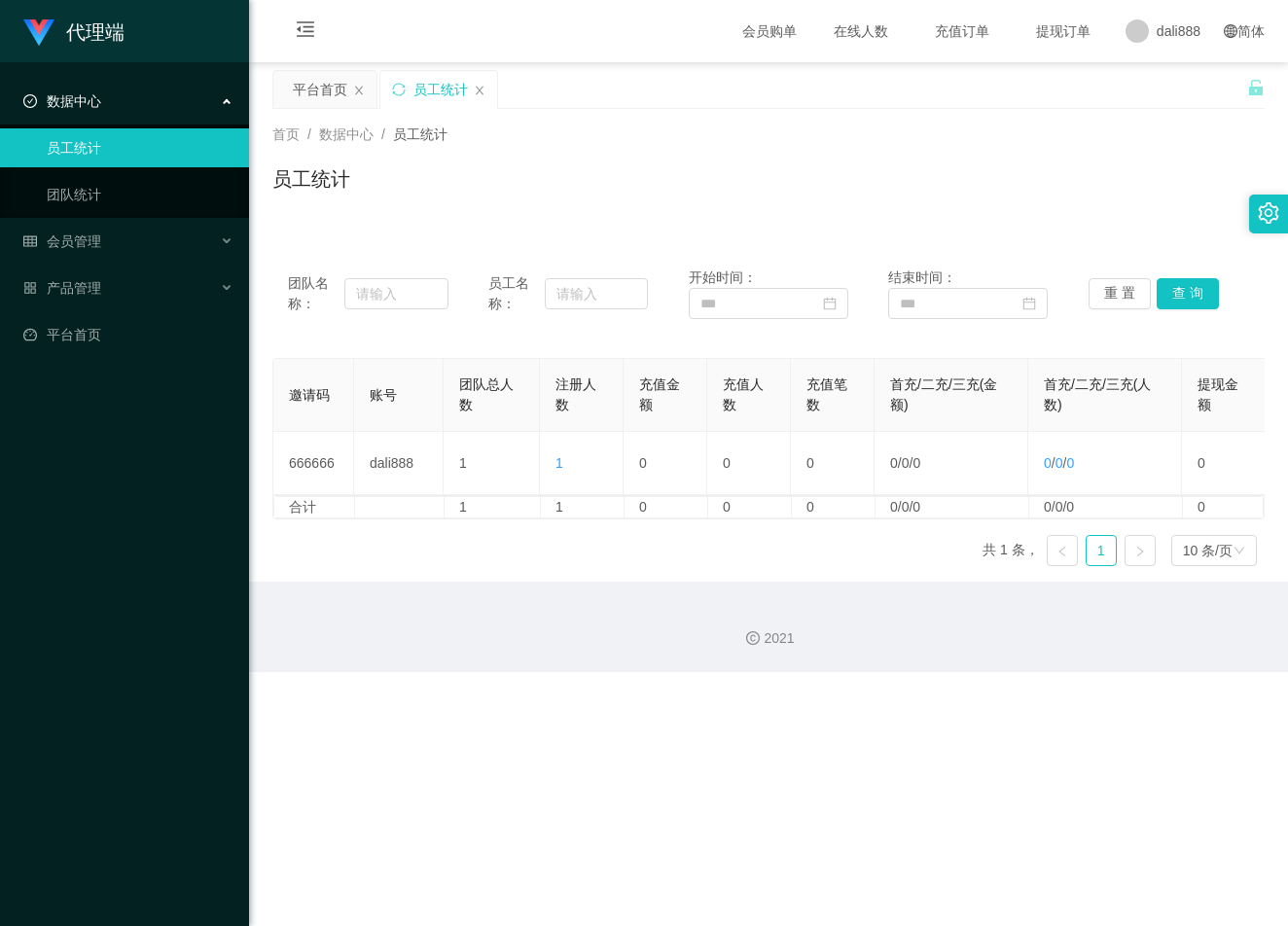
click at [536, 697] on div "代理端 数据中心 员工统计 团队统计 会员管理 产品管理 平台首页 保存配置 重置配置 整体风格设置 主题色 导航设置 内容区域宽度 定宽 固定Header …" at bounding box center [644, 463] width 1288 height 926
click at [1025, 163] on div "首页 / 数据中心 / 员工统计 / 员工统计" at bounding box center [768, 167] width 992 height 85
click at [897, 705] on div "代理端 数据中心 员工统计 团队统计 会员管理 产品管理 平台首页 保存配置 重置配置 整体风格设置 主题色 导航设置 内容区域宽度 定宽 固定Header …" at bounding box center [644, 463] width 1288 height 926
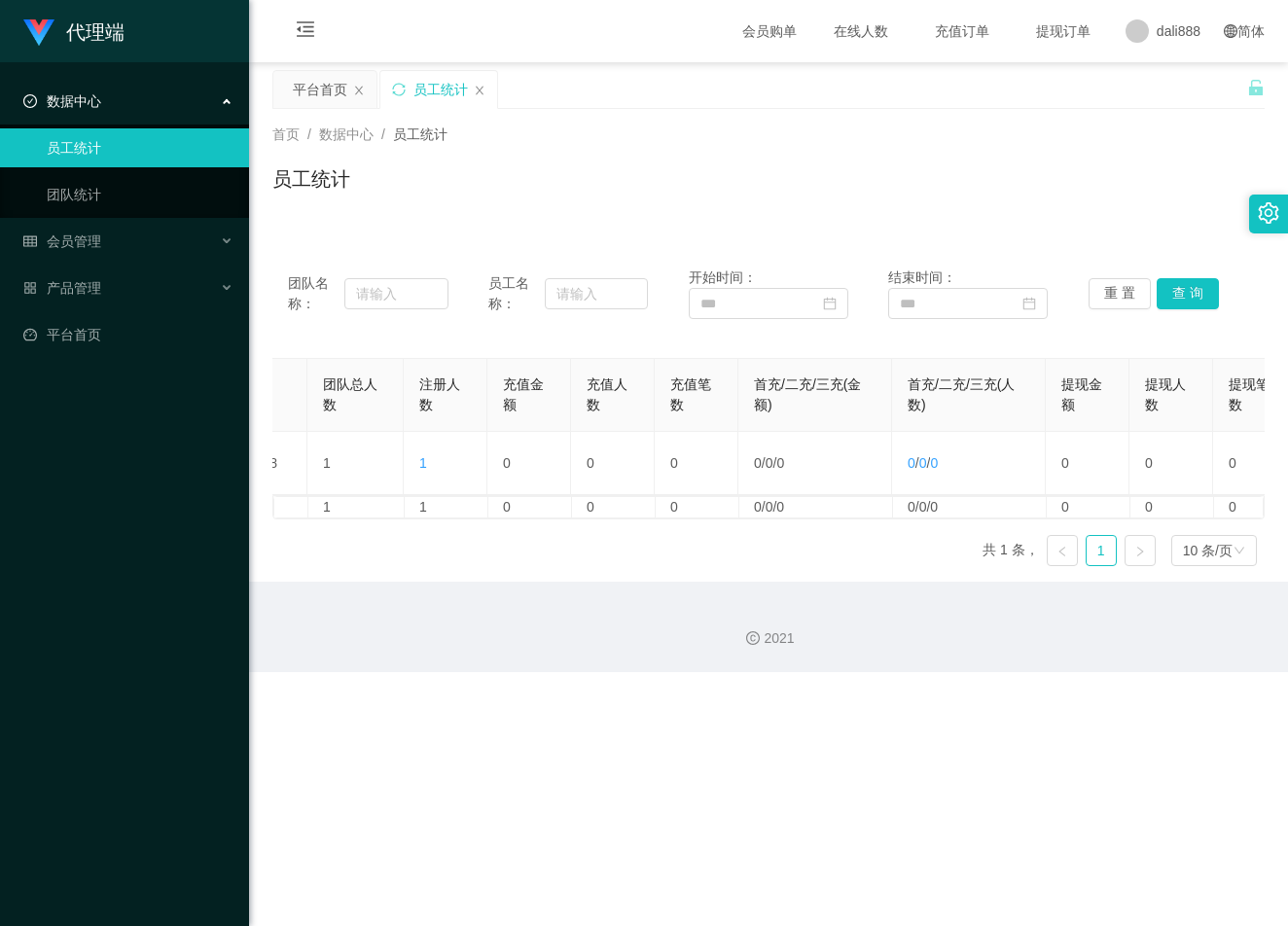
scroll to position [0, 516]
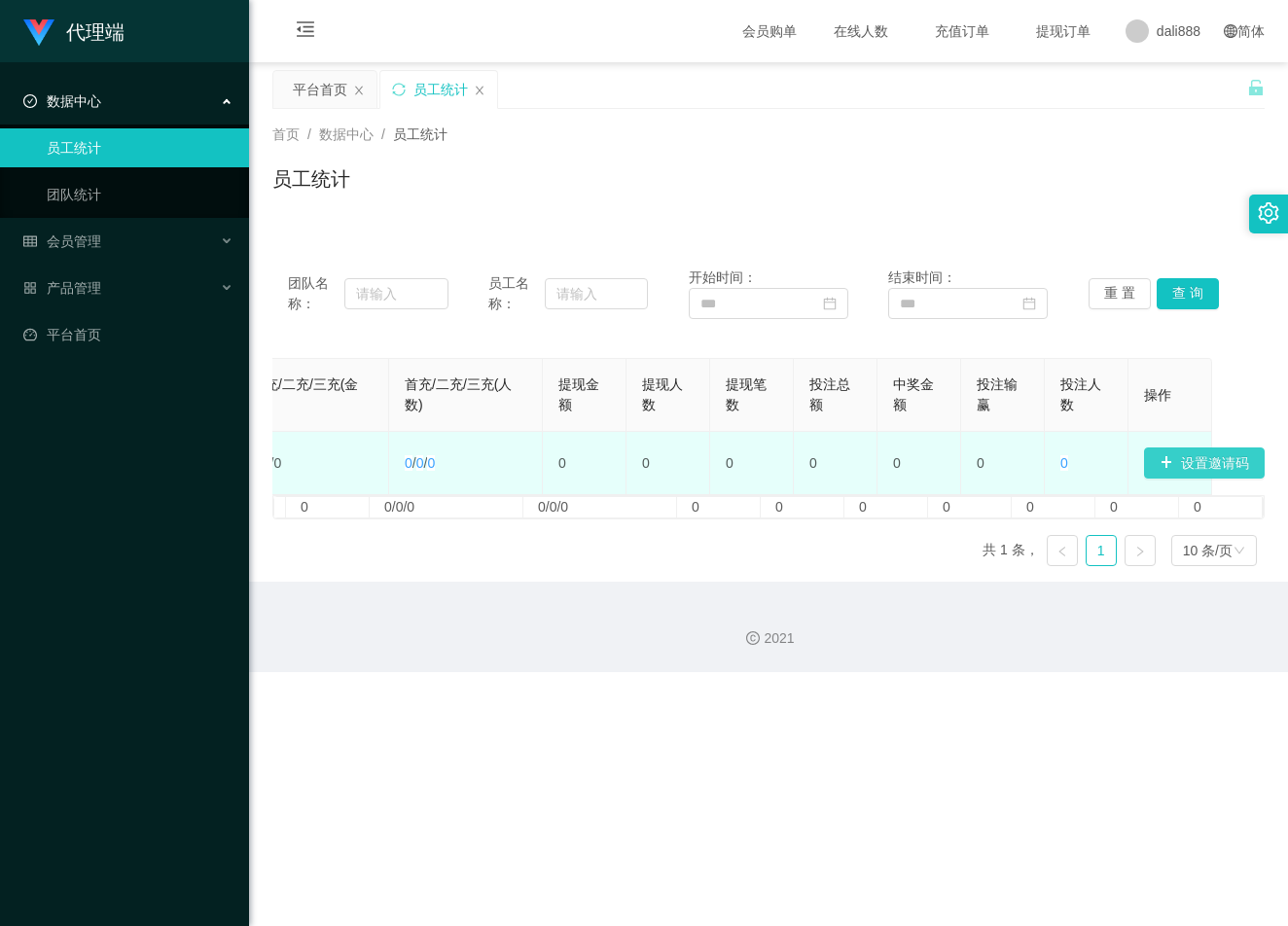
click at [1186, 463] on button "设置邀请码" at bounding box center [1204, 463] width 121 height 31
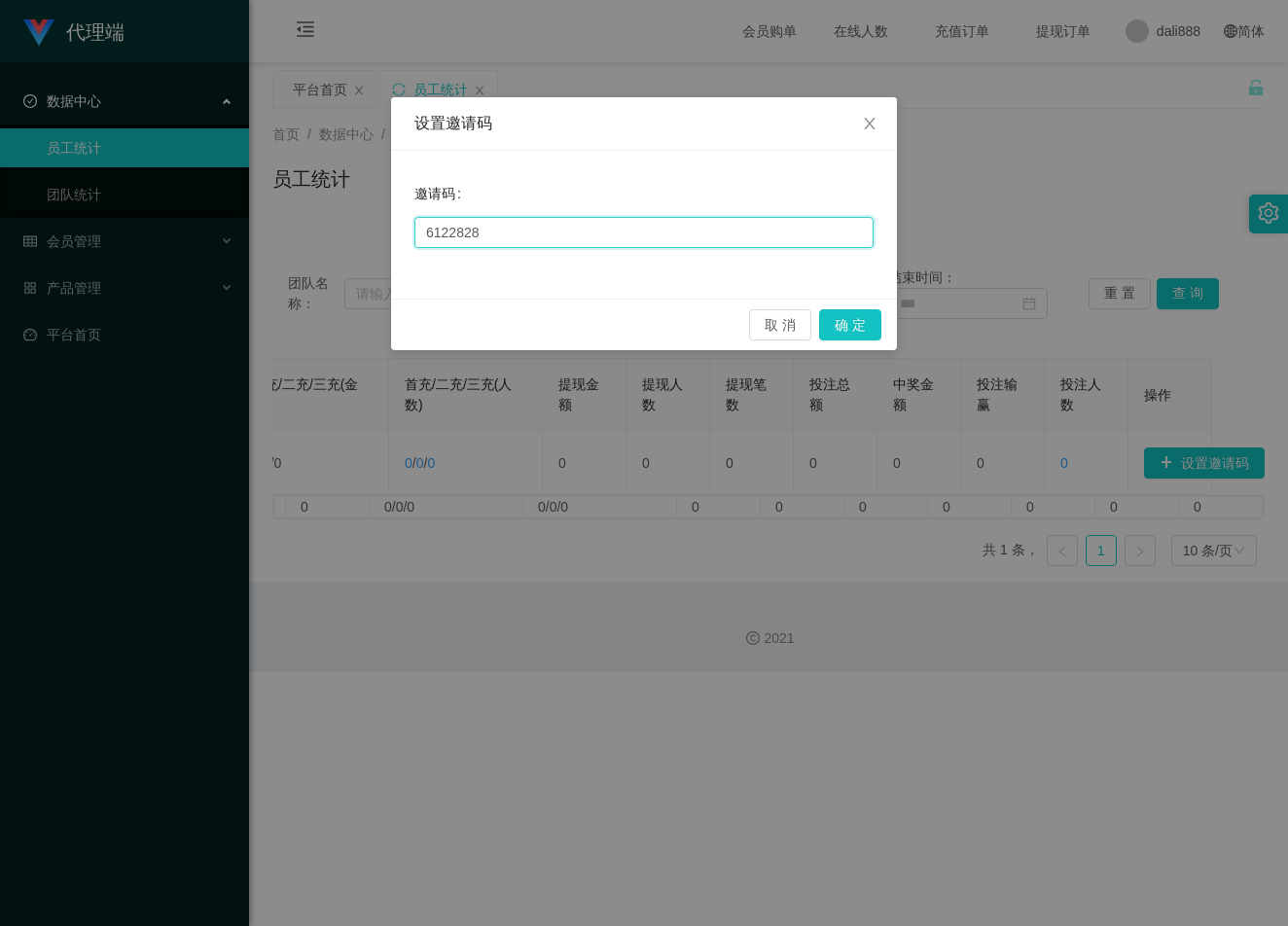
drag, startPoint x: 661, startPoint y: 231, endPoint x: 415, endPoint y: 224, distance: 246.1
click at [413, 224] on div "邀请码 6122828" at bounding box center [644, 225] width 506 height 148
type input "66866"
drag, startPoint x: 887, startPoint y: 310, endPoint x: 871, endPoint y: 320, distance: 18.9
click at [887, 310] on div "取 消 确 定" at bounding box center [644, 324] width 506 height 52
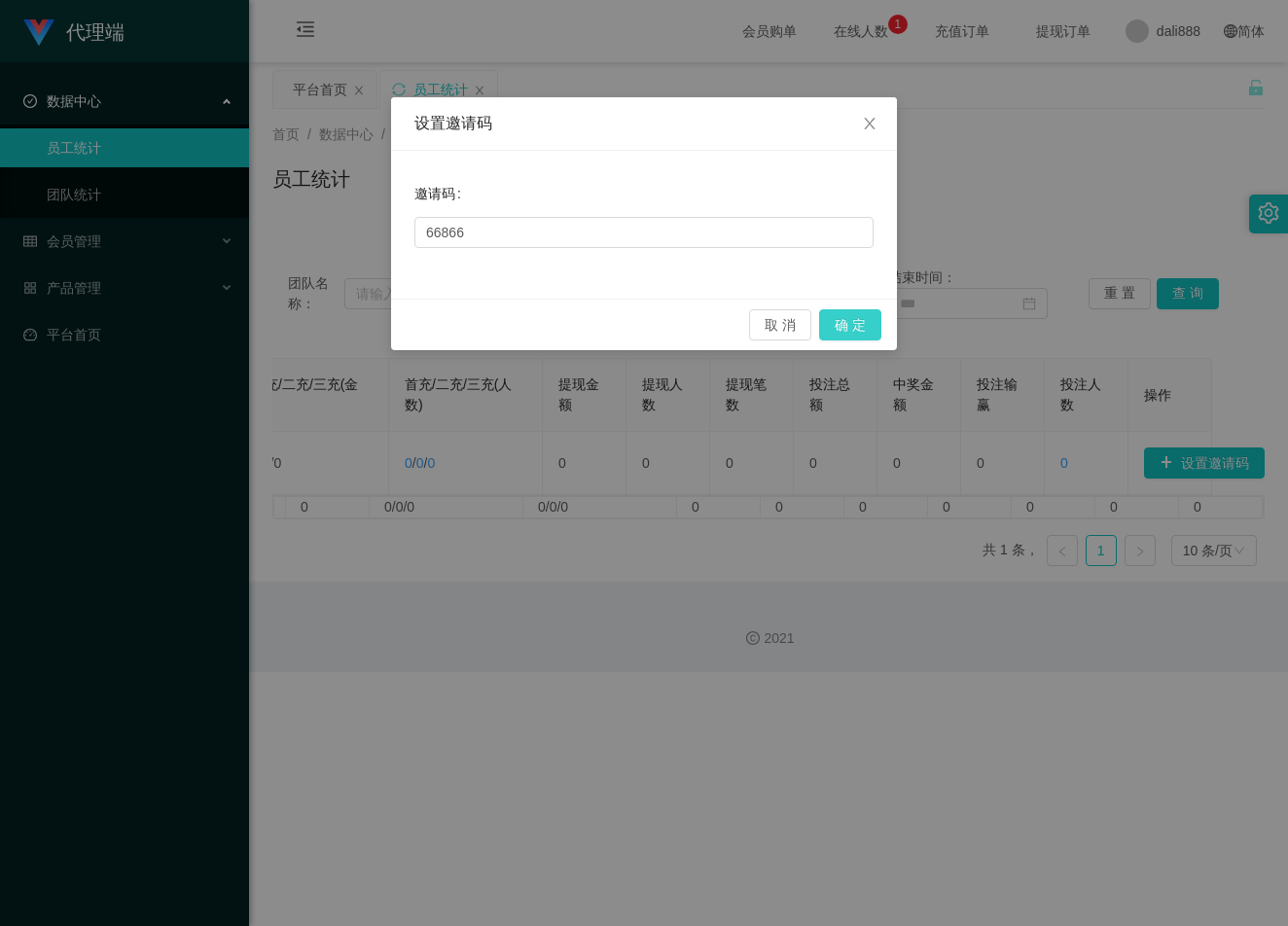
click at [860, 328] on button "确 定" at bounding box center [850, 325] width 62 height 31
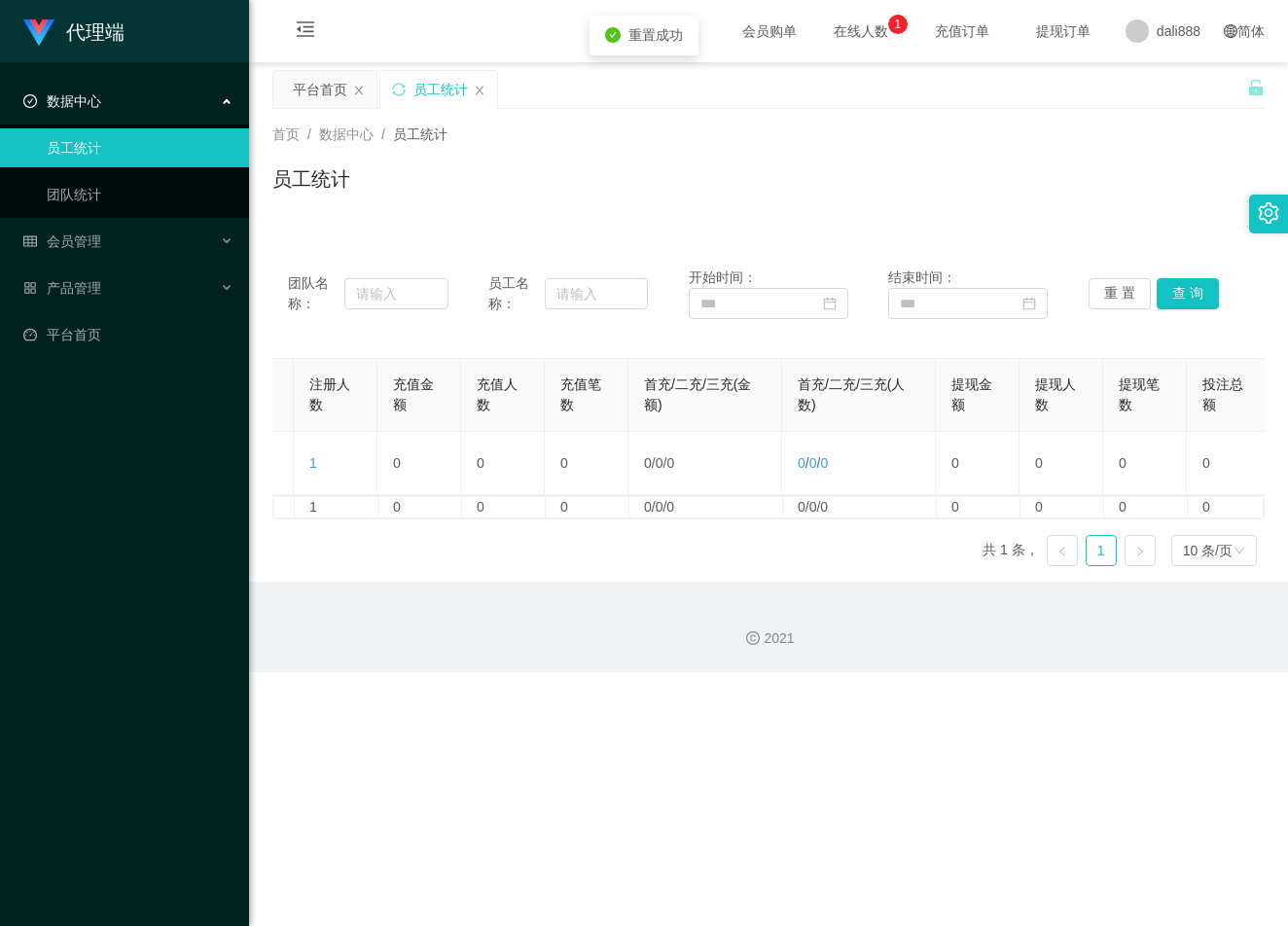
scroll to position [0, 0]
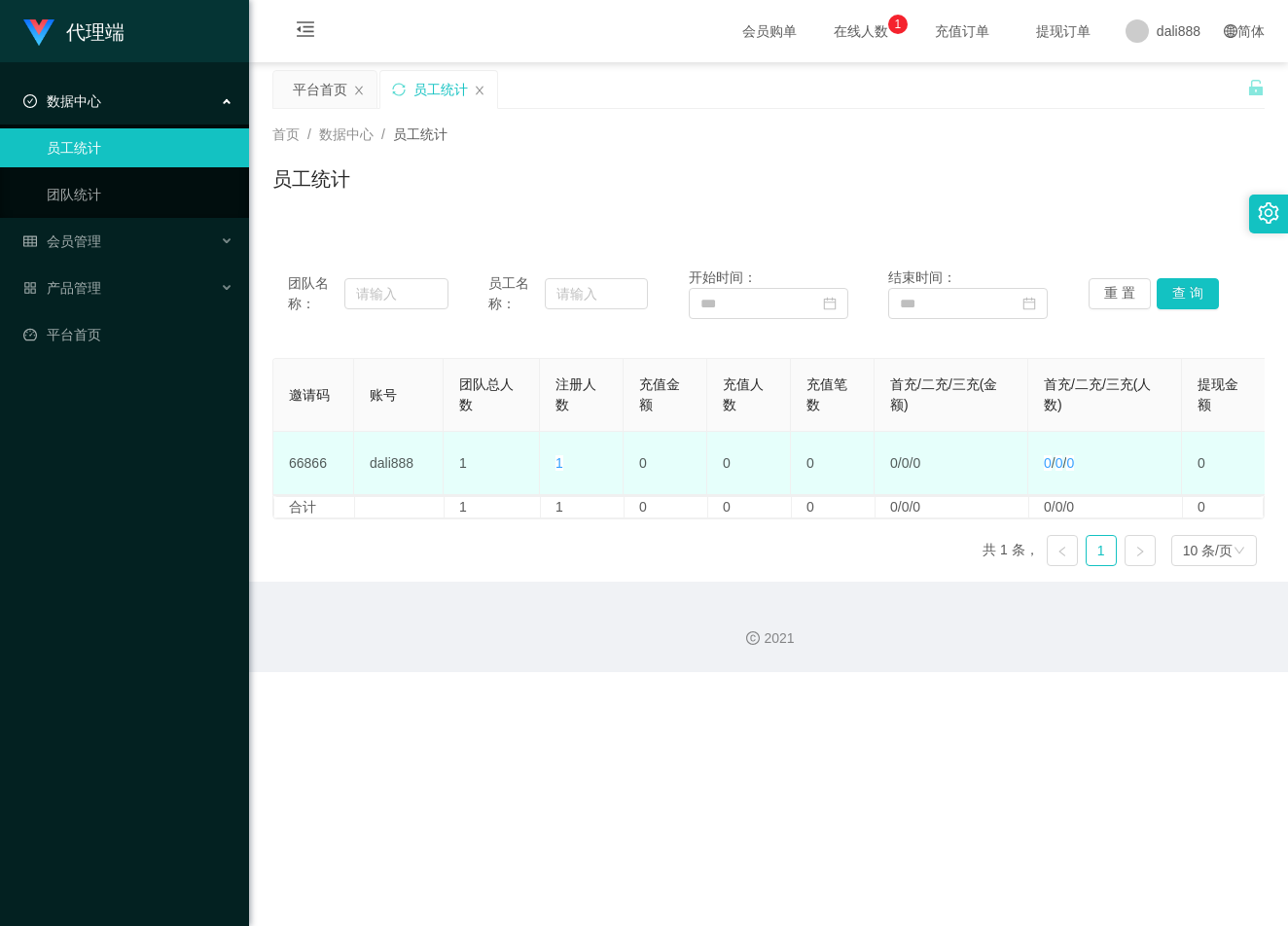
click at [554, 466] on td "1" at bounding box center [582, 463] width 84 height 63
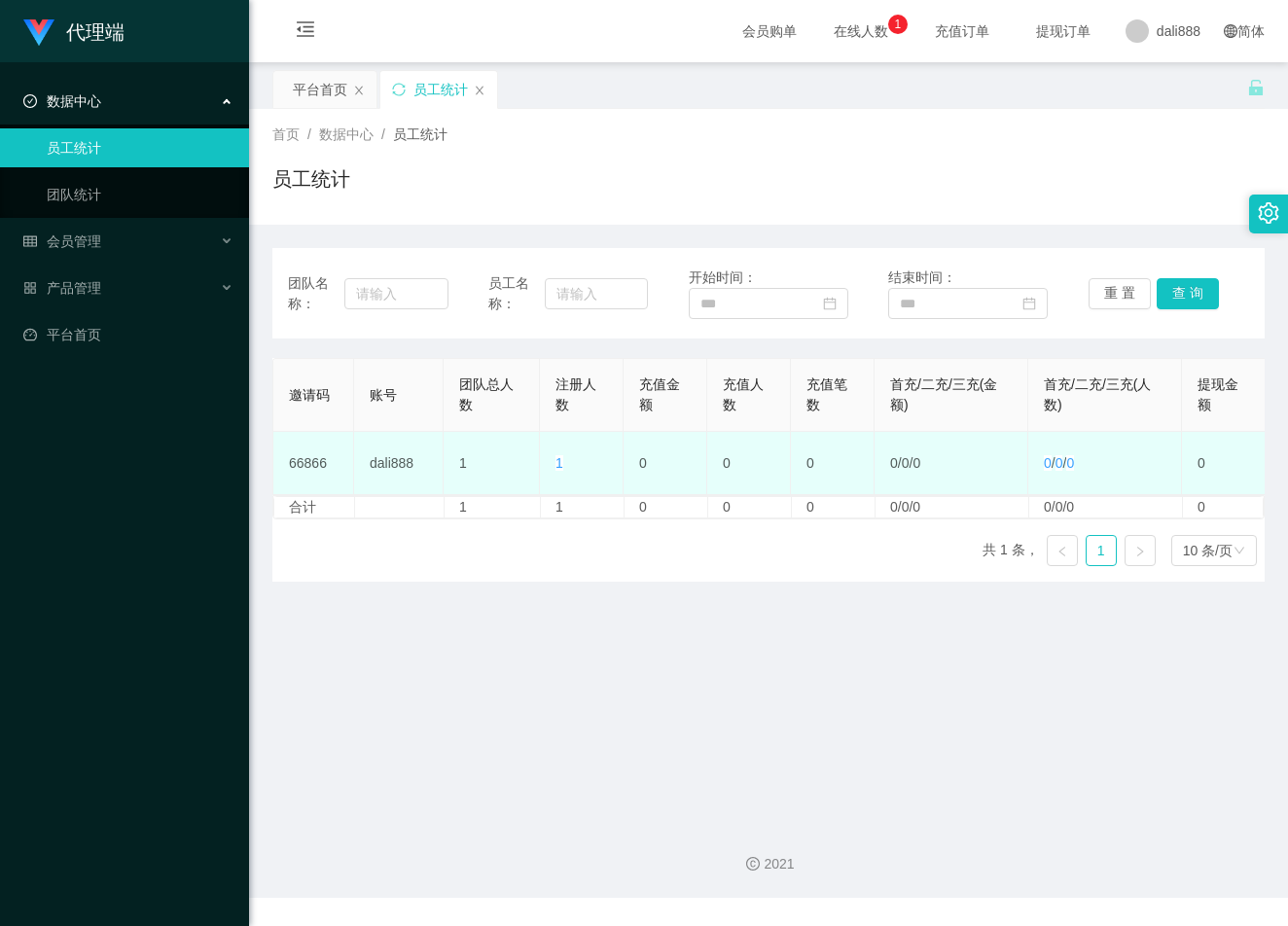
click at [525, 453] on td "1" at bounding box center [492, 463] width 96 height 63
click at [555, 468] on td "1" at bounding box center [582, 463] width 84 height 63
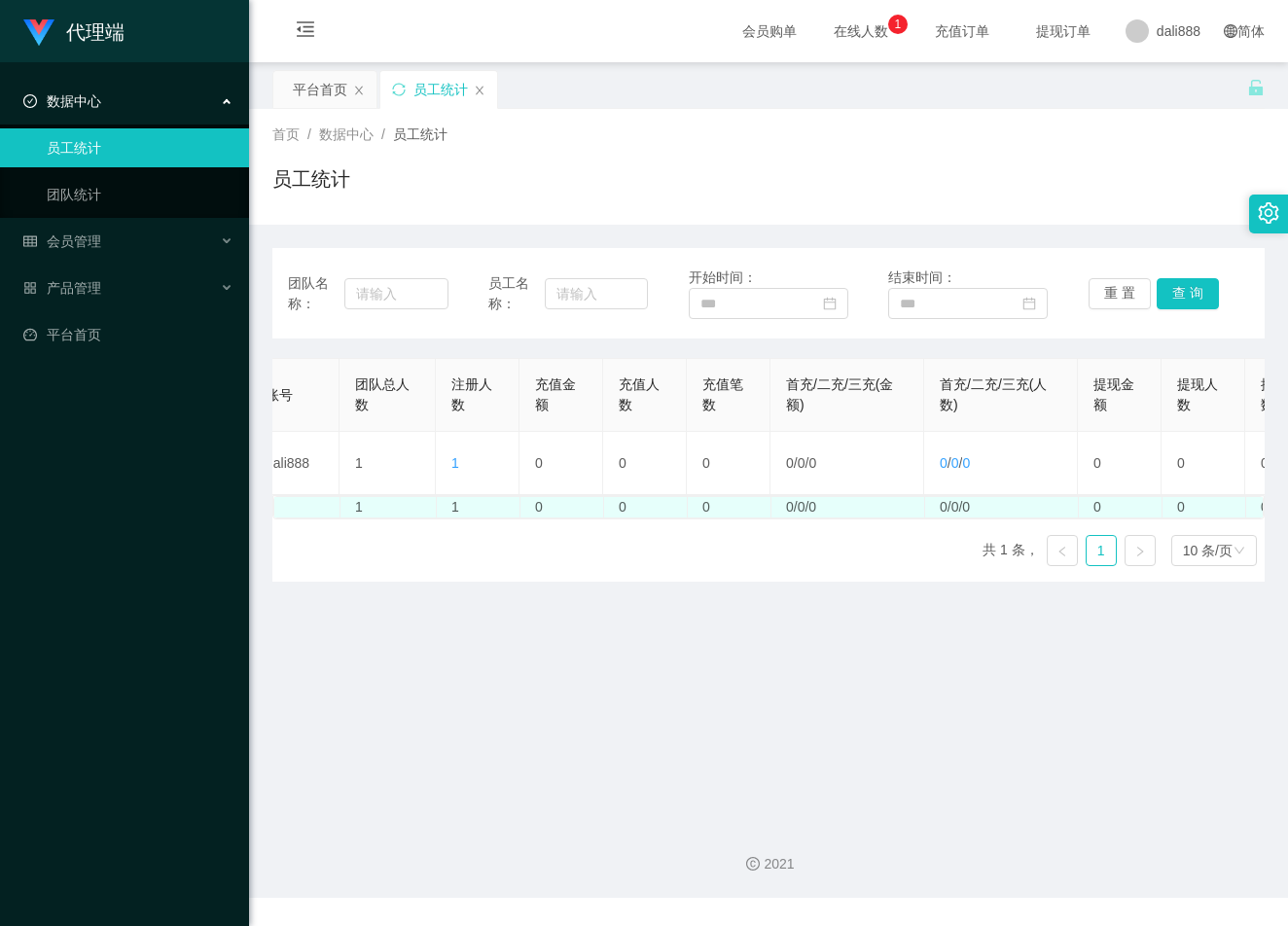
scroll to position [0, 125]
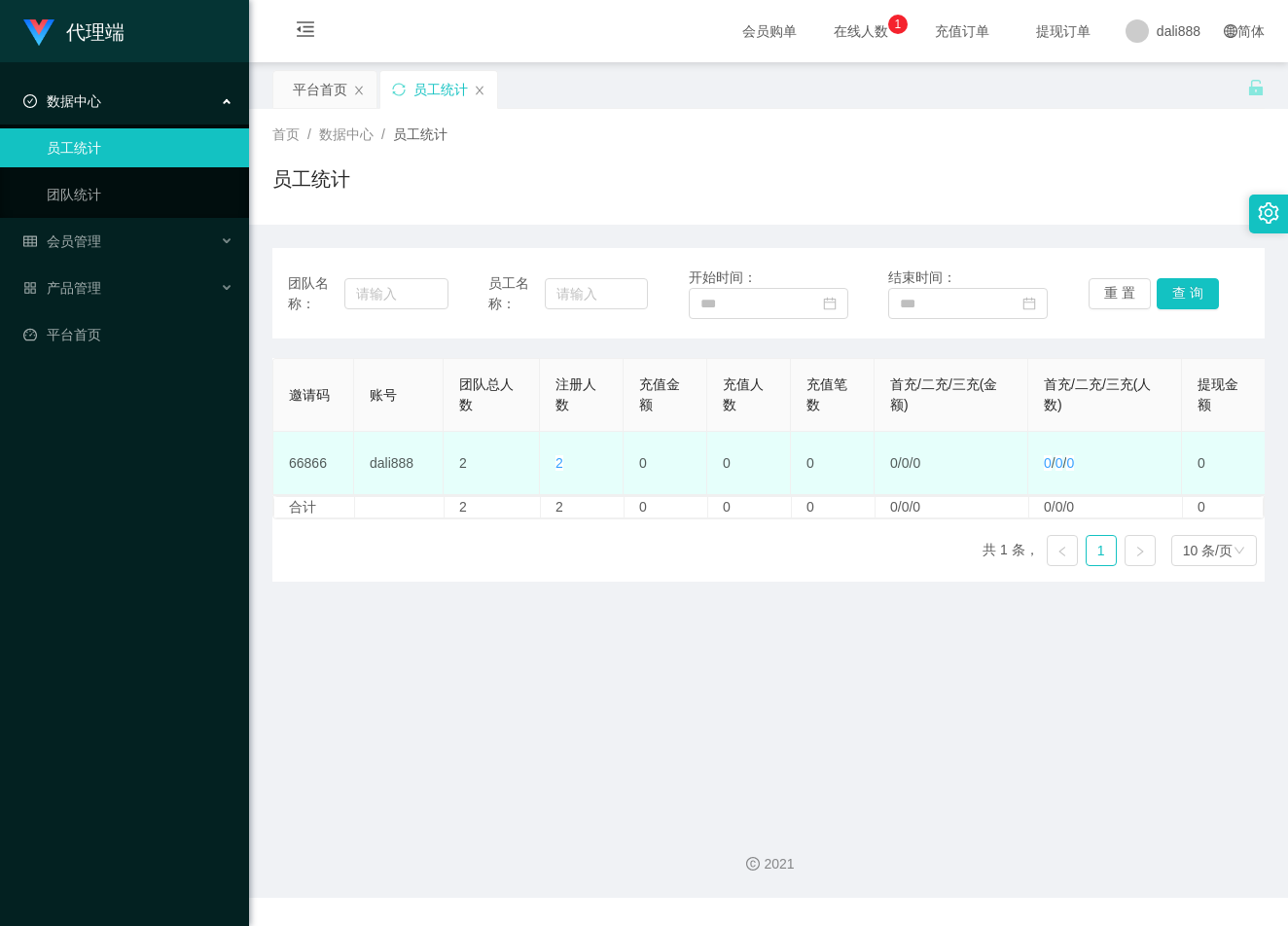
click at [558, 466] on span "2" at bounding box center [560, 463] width 8 height 16
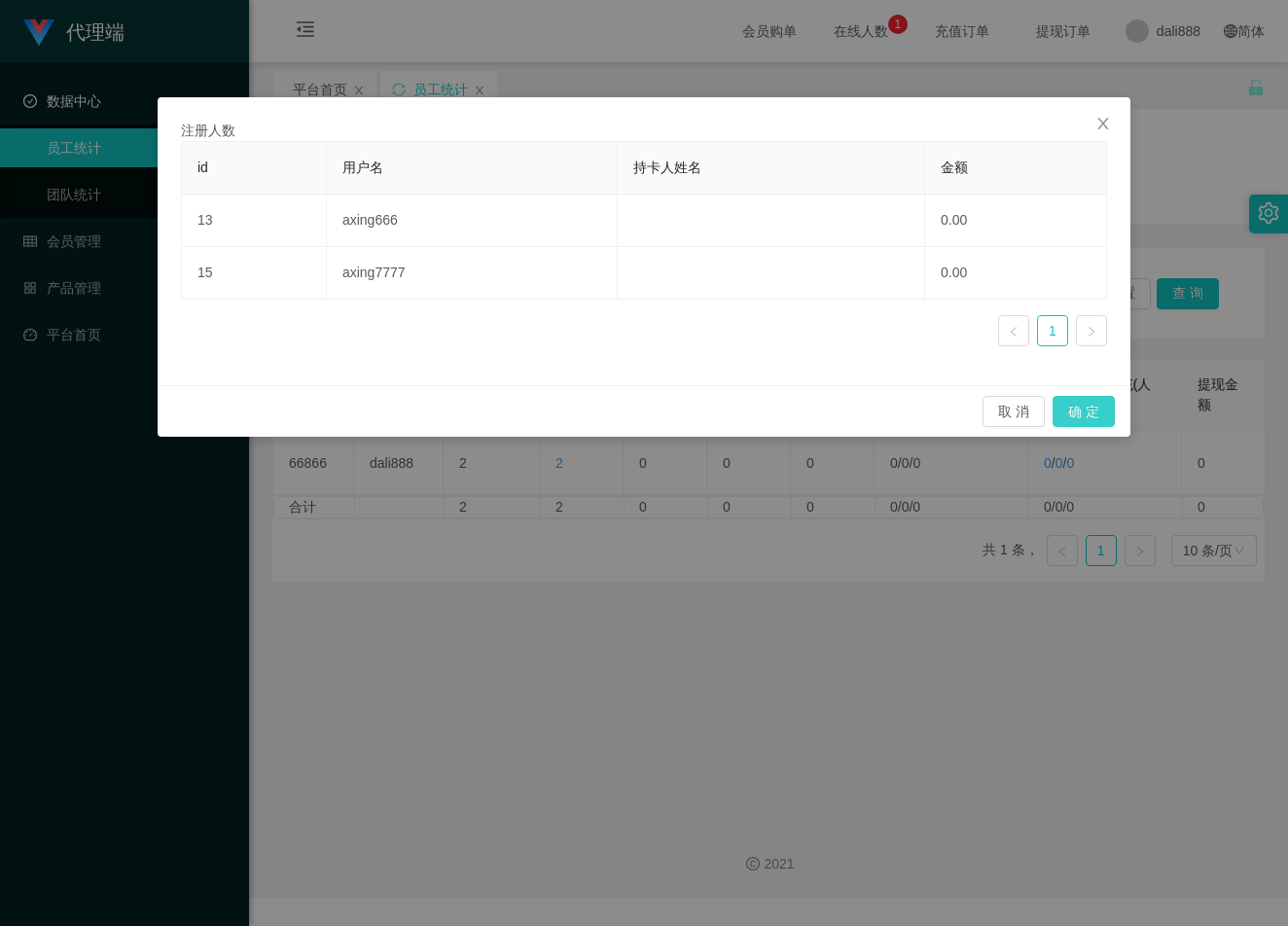
click at [1058, 413] on button "确 定" at bounding box center [1084, 412] width 62 height 31
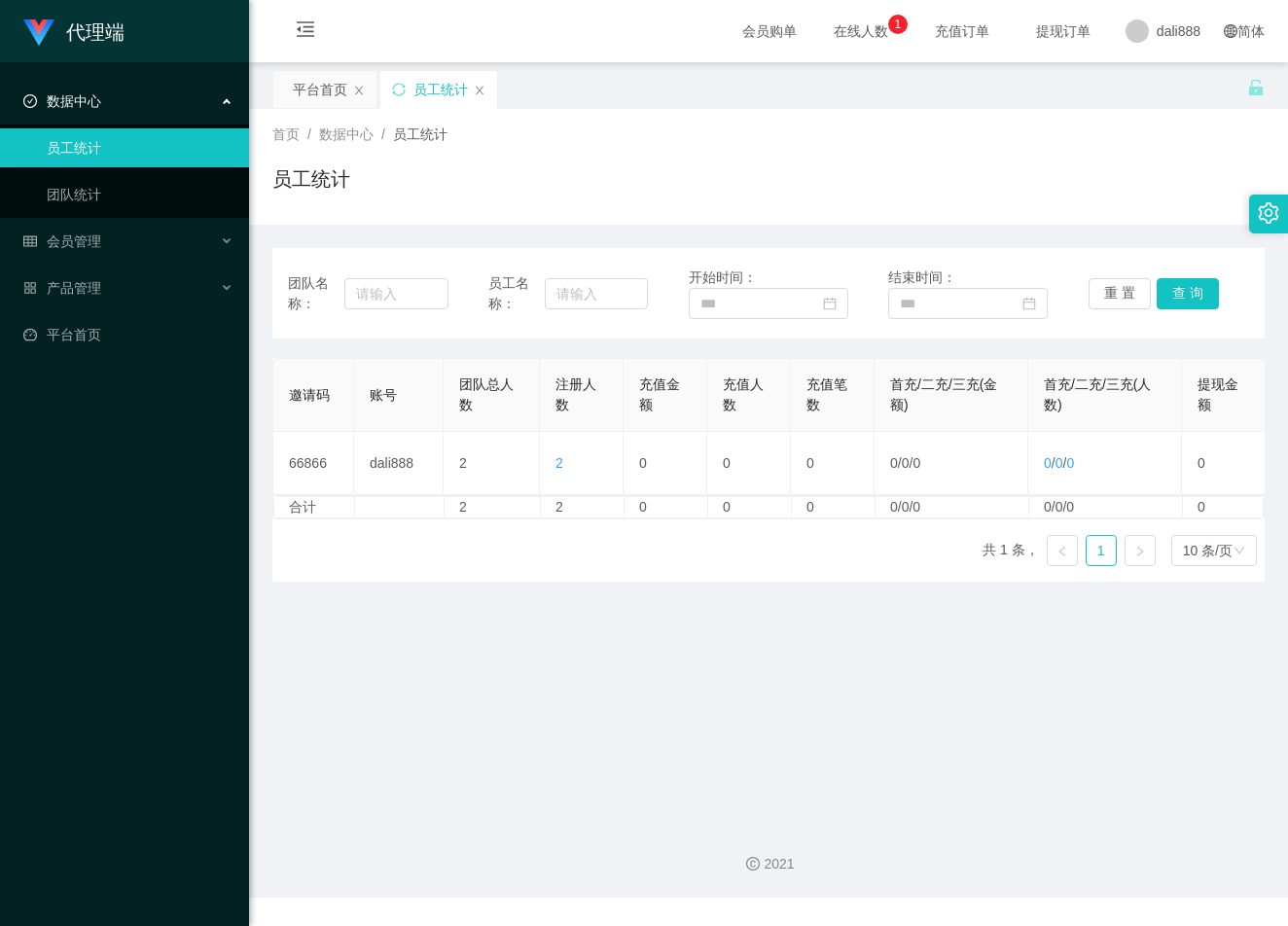
drag, startPoint x: 728, startPoint y: 518, endPoint x: 704, endPoint y: 504, distance: 27.8
click at [709, 506] on div "邀请码 账号 团队总人数 注册人数 充值金额 充值人数 充值笔数 首充/二充/三充(金额) 首充/二充/三充(人数) 提现金额 提现人数 提现笔数 投注总额 …" at bounding box center [768, 439] width 992 height 162
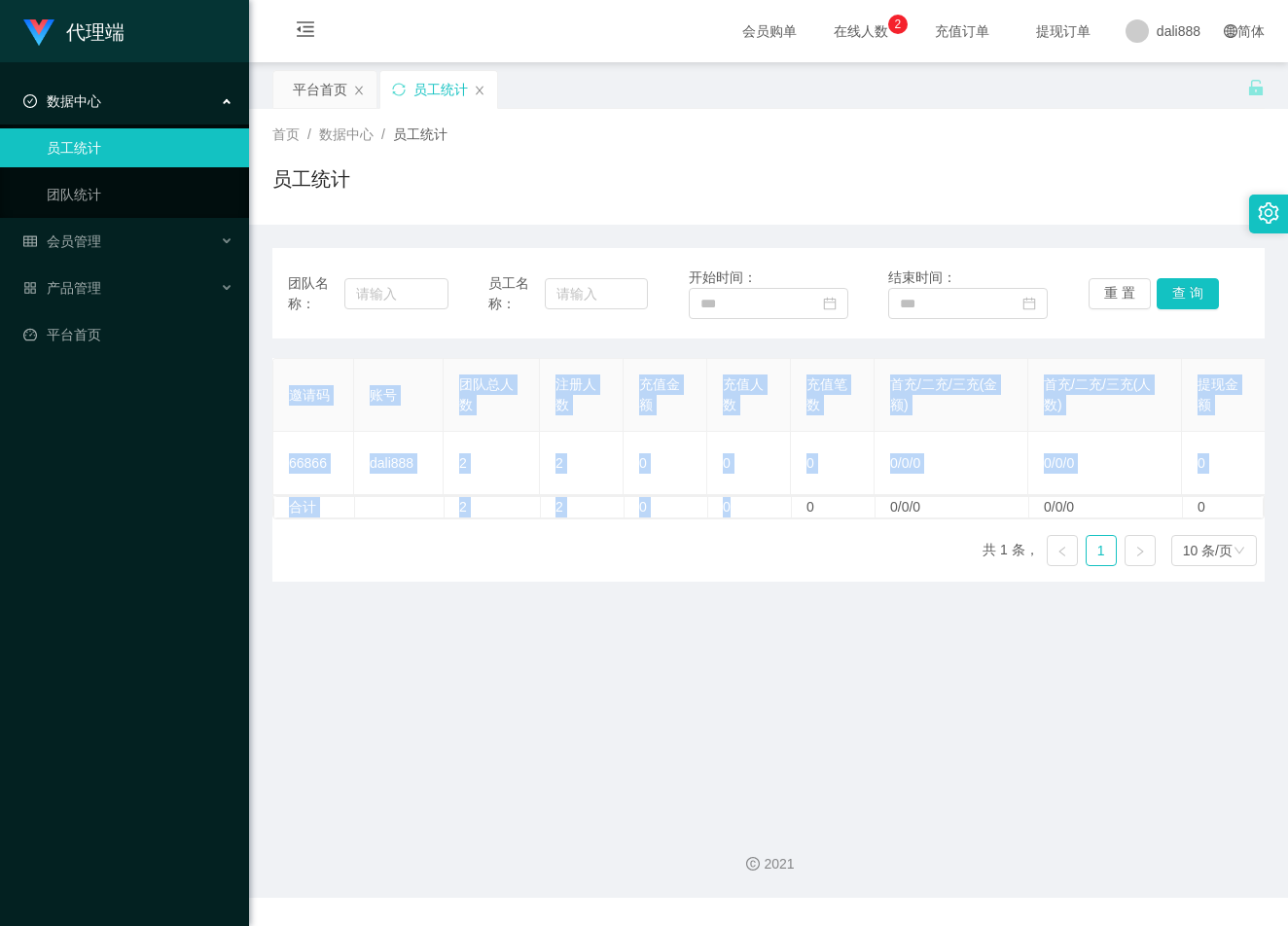
click at [814, 639] on main "关闭左侧 关闭右侧 关闭其它 刷新页面 平台首页 员工统计 首页 / 数据中心 / 员工统计 / 员工统计 团队名称： 员工名称： 开始时间： 结束时间： 重…" at bounding box center [768, 434] width 1039 height 745
